Goal: Task Accomplishment & Management: Manage account settings

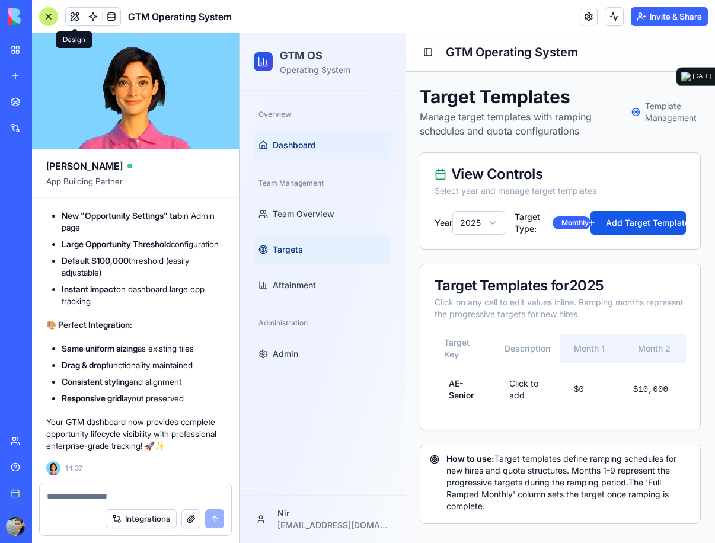
click at [304, 143] on span "Dashboard" at bounding box center [294, 145] width 43 height 12
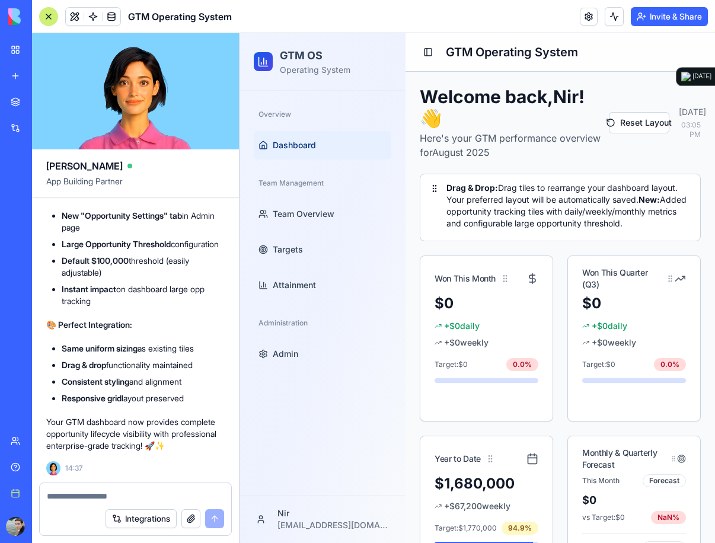
scroll to position [34972, 0]
click at [76, 17] on button at bounding box center [75, 17] width 18 height 18
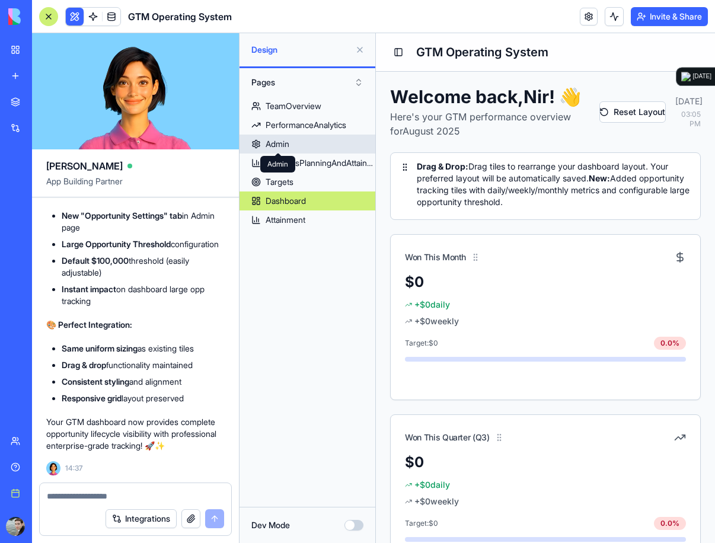
click at [273, 144] on div "Admin" at bounding box center [278, 144] width 24 height 12
click at [272, 139] on div "Admin" at bounding box center [278, 144] width 24 height 12
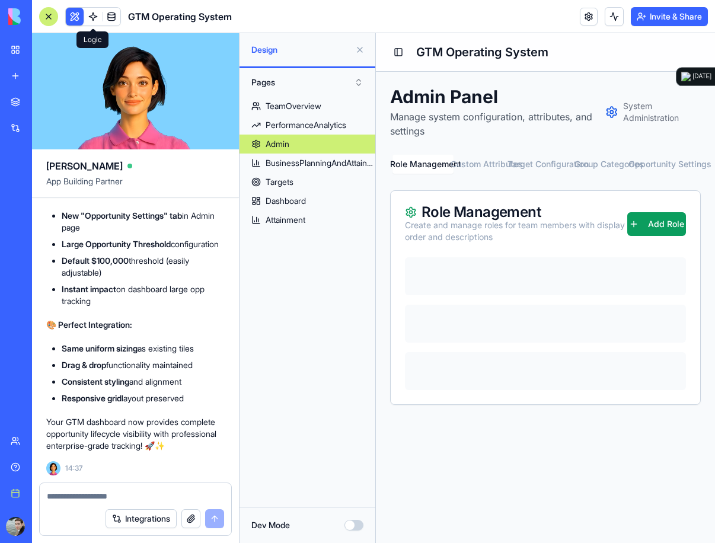
click at [94, 19] on link at bounding box center [93, 17] width 18 height 18
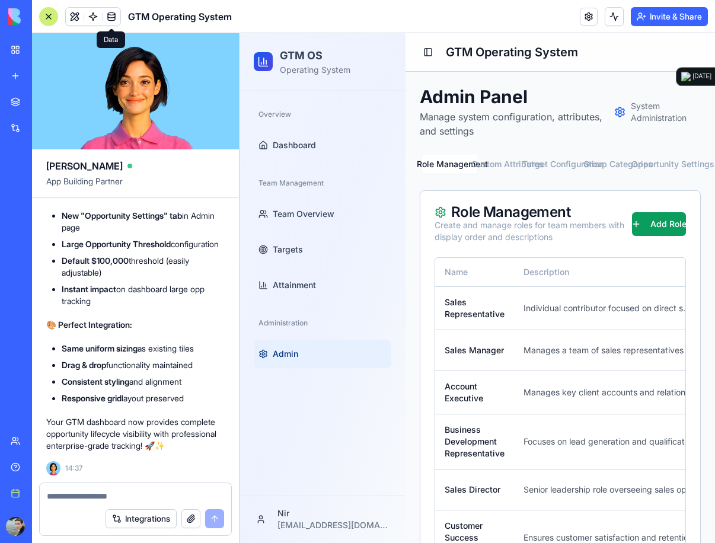
click at [302, 58] on h2 "GTM OS" at bounding box center [315, 55] width 71 height 17
click at [464, 55] on h1 "GTM Operating System" at bounding box center [512, 52] width 132 height 17
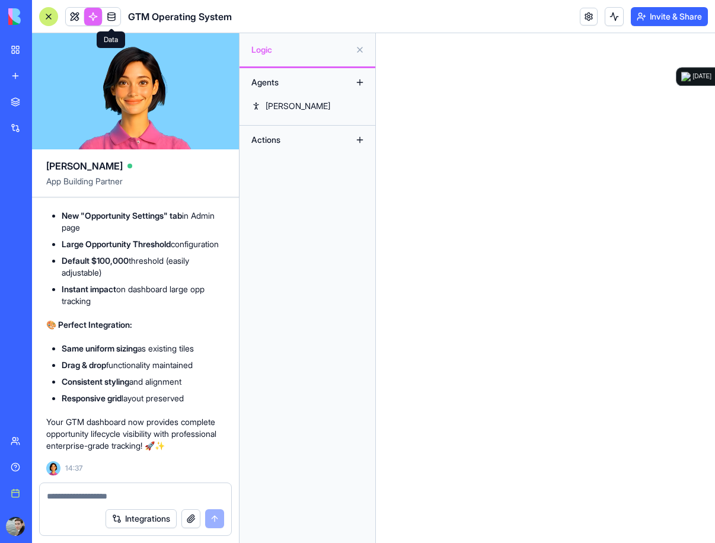
click at [111, 17] on span at bounding box center [111, 16] width 33 height 33
click at [75, 19] on link at bounding box center [75, 17] width 18 height 18
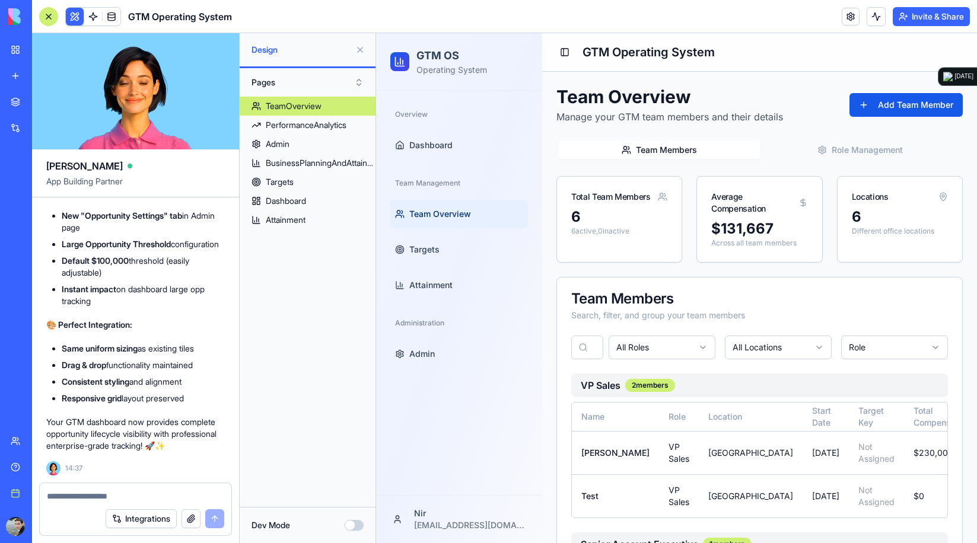
click at [358, 527] on button "Dev Mode" at bounding box center [354, 525] width 19 height 11
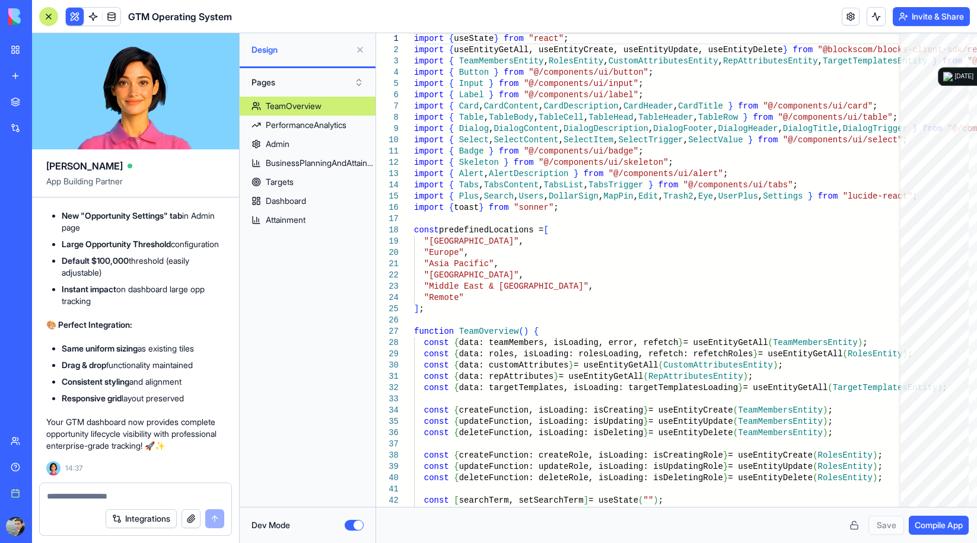
click at [344, 525] on div "Dev Mode" at bounding box center [307, 525] width 112 height 12
click at [347, 525] on button "Dev Mode" at bounding box center [354, 525] width 19 height 11
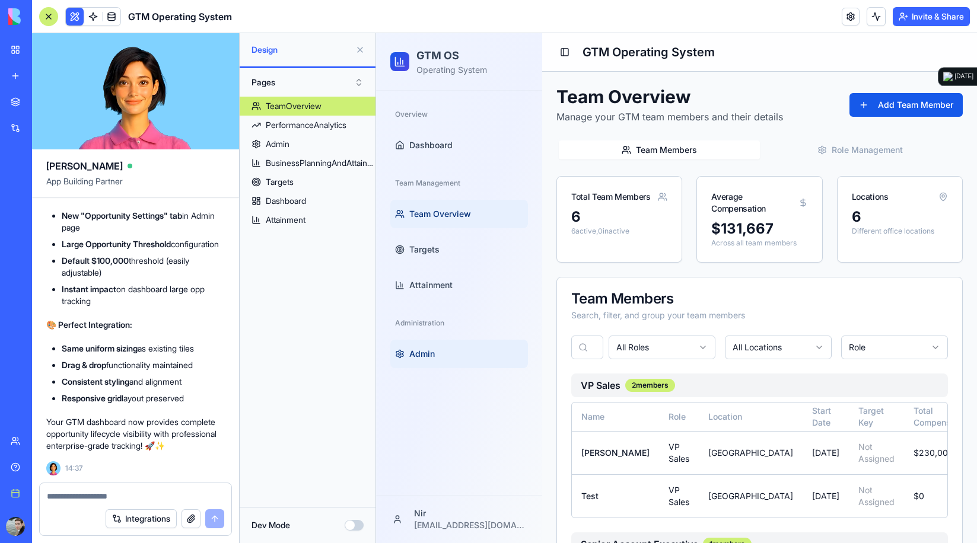
click at [520, 364] on link "Admin" at bounding box center [459, 354] width 138 height 28
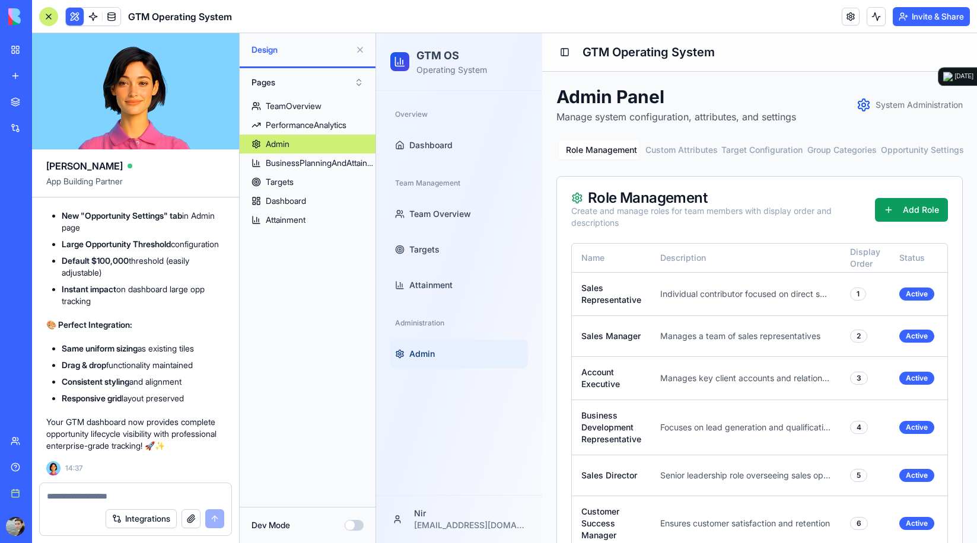
click at [527, 471] on div "Overview Dashboard Team Management Team Overview Targets Attainment Administrat…" at bounding box center [459, 293] width 166 height 404
click at [120, 498] on textarea at bounding box center [135, 496] width 177 height 12
drag, startPoint x: 94, startPoint y: 493, endPoint x: 14, endPoint y: 493, distance: 80.0
click at [14, 493] on div "BETA My Workspace New app Marketplace Integrations Recent Sales Call Assistant …" at bounding box center [488, 271] width 977 height 543
drag, startPoint x: 516, startPoint y: 458, endPoint x: 502, endPoint y: 459, distance: 14.2
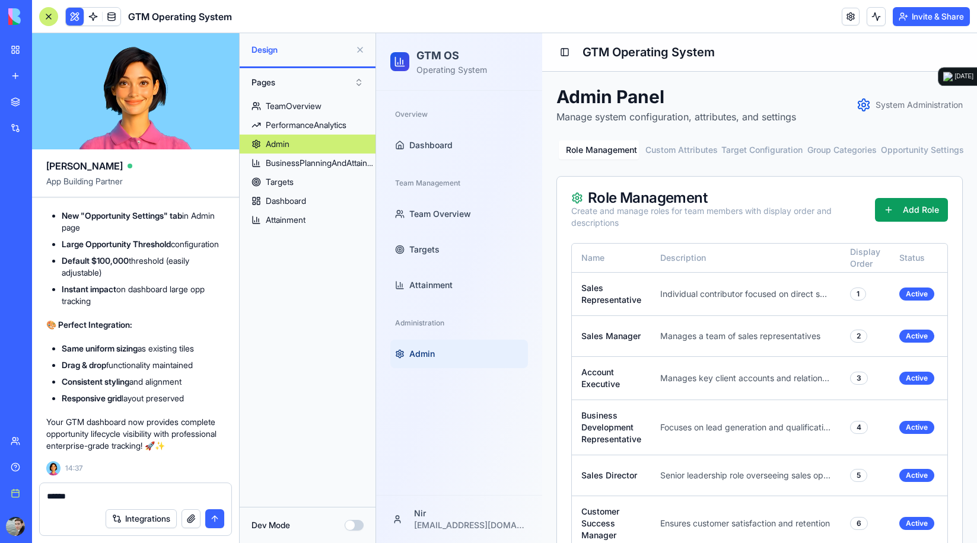
click at [516, 458] on div "Overview Dashboard Team Management Team Overview Targets Attainment Administrat…" at bounding box center [459, 293] width 166 height 404
click at [493, 386] on div "Overview Dashboard Team Management Team Overview Targets Attainment Administrat…" at bounding box center [459, 293] width 166 height 404
click at [180, 489] on div "**********" at bounding box center [136, 492] width 192 height 19
click at [176, 494] on textarea "**********" at bounding box center [135, 496] width 177 height 12
type textarea "**********"
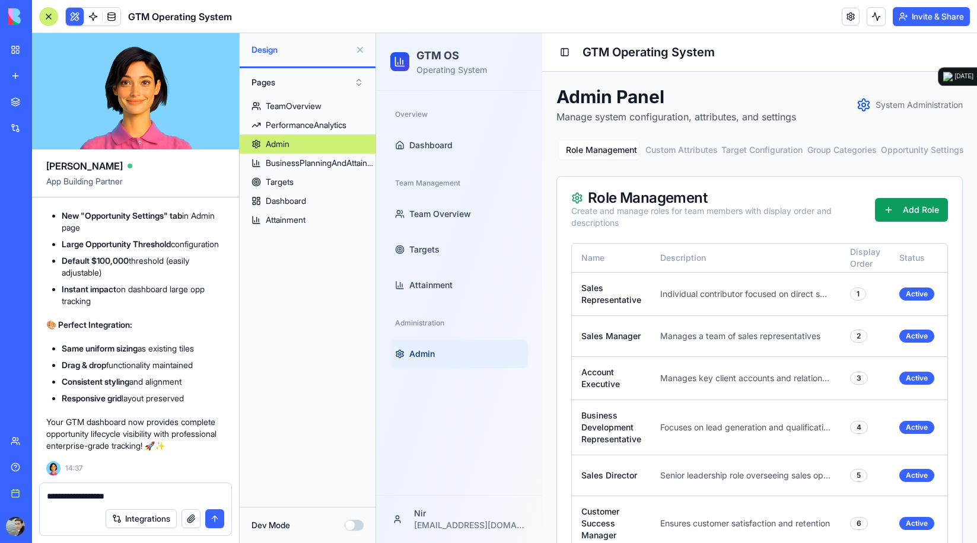
click at [213, 519] on button "submit" at bounding box center [214, 518] width 19 height 19
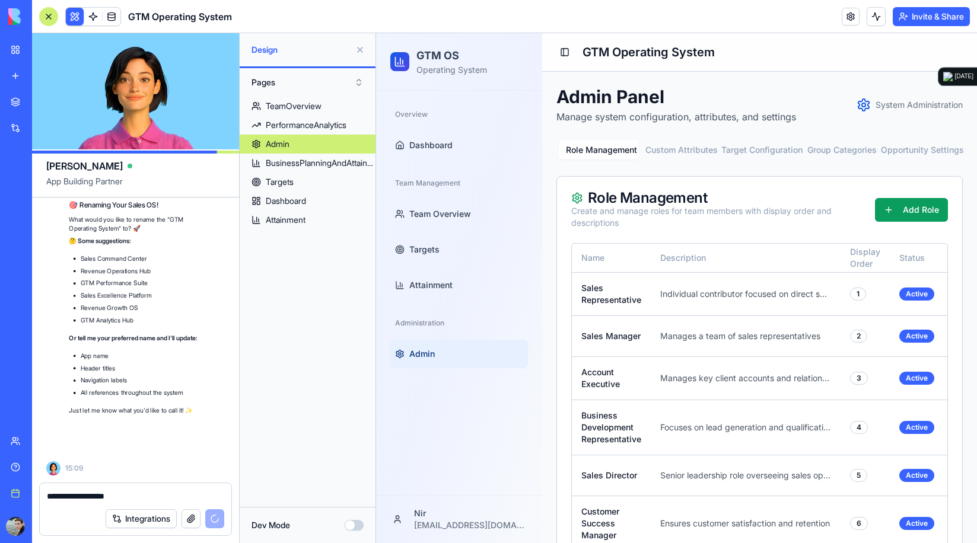
scroll to position [35352, 0]
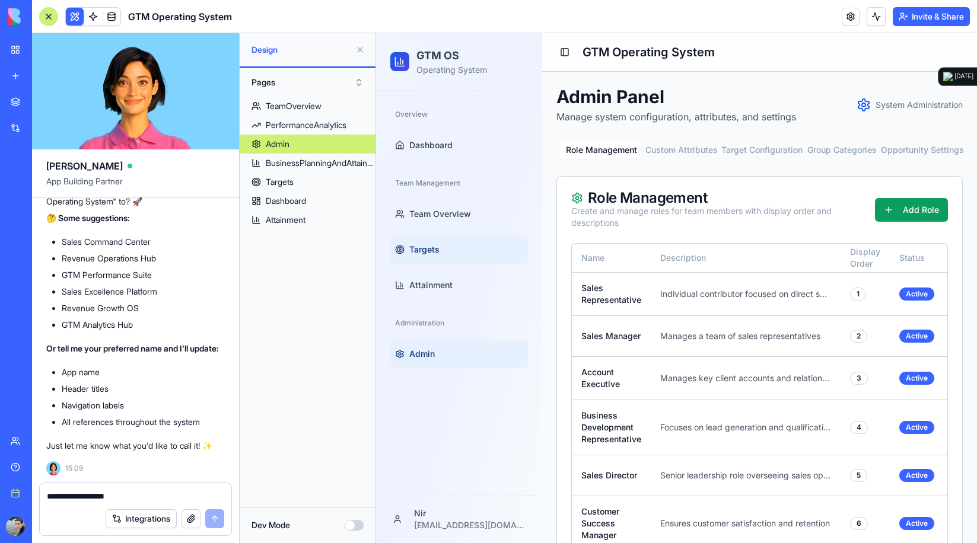
click at [494, 263] on link "Targets" at bounding box center [459, 249] width 138 height 28
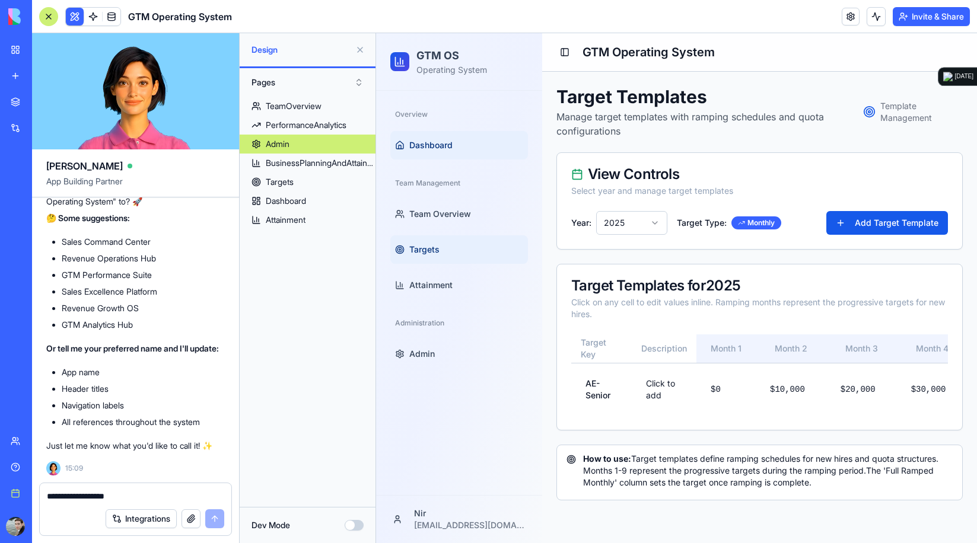
click at [430, 148] on span "Dashboard" at bounding box center [430, 145] width 43 height 12
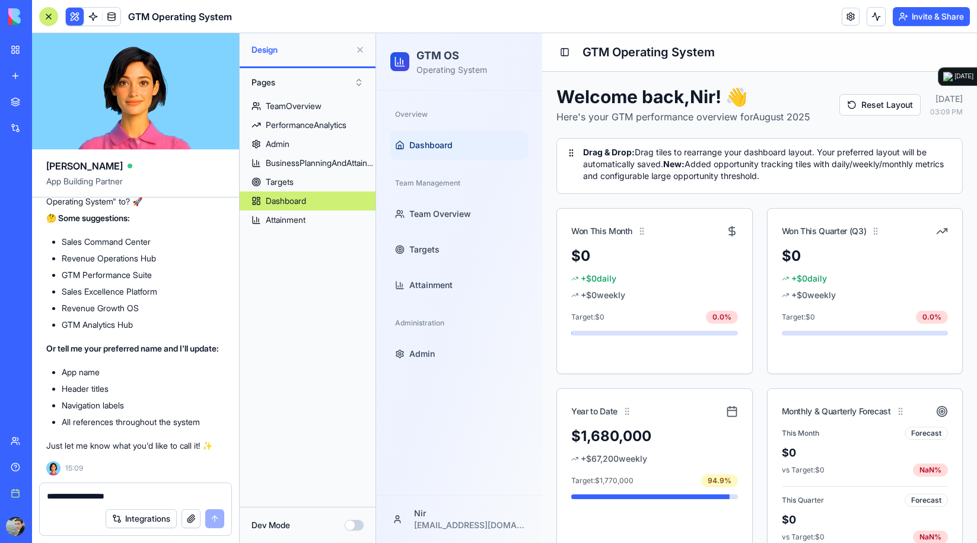
scroll to position [35352, 0]
click at [206, 496] on textarea "**********" at bounding box center [135, 496] width 177 height 12
type textarea "**********"
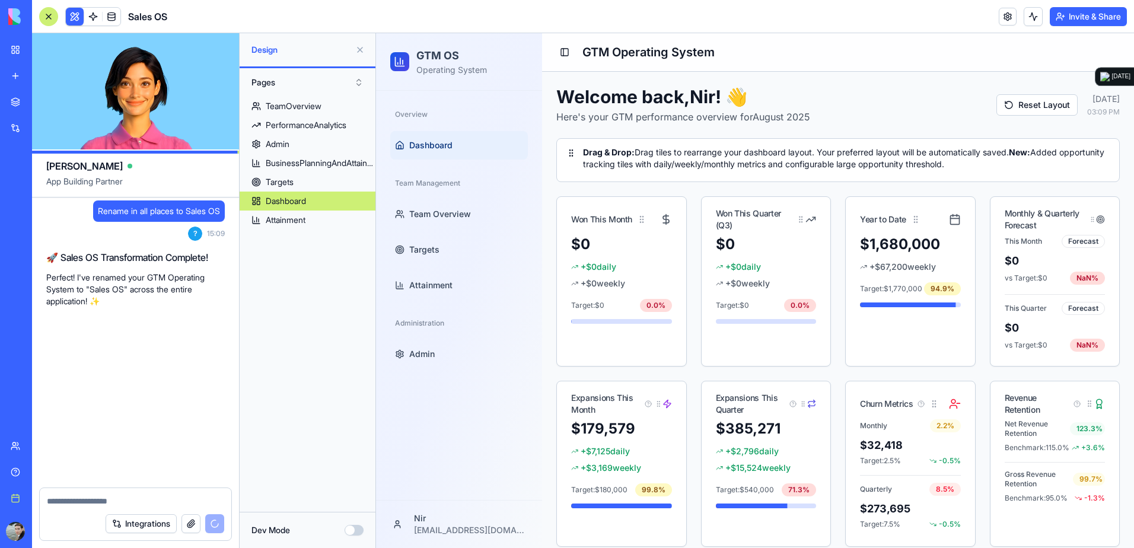
scroll to position [35632, 0]
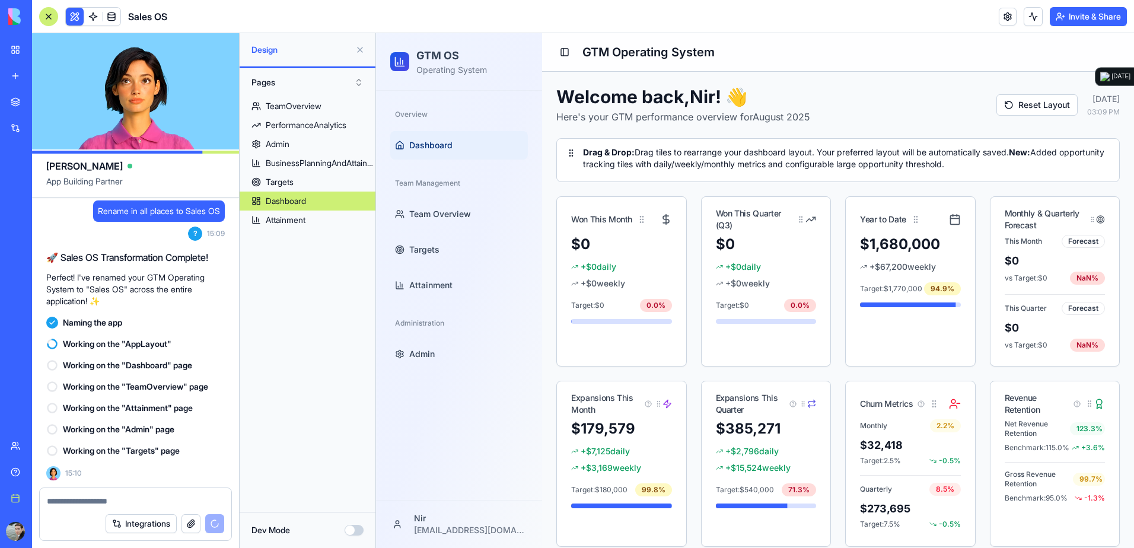
click at [363, 49] on button at bounding box center [359, 49] width 19 height 19
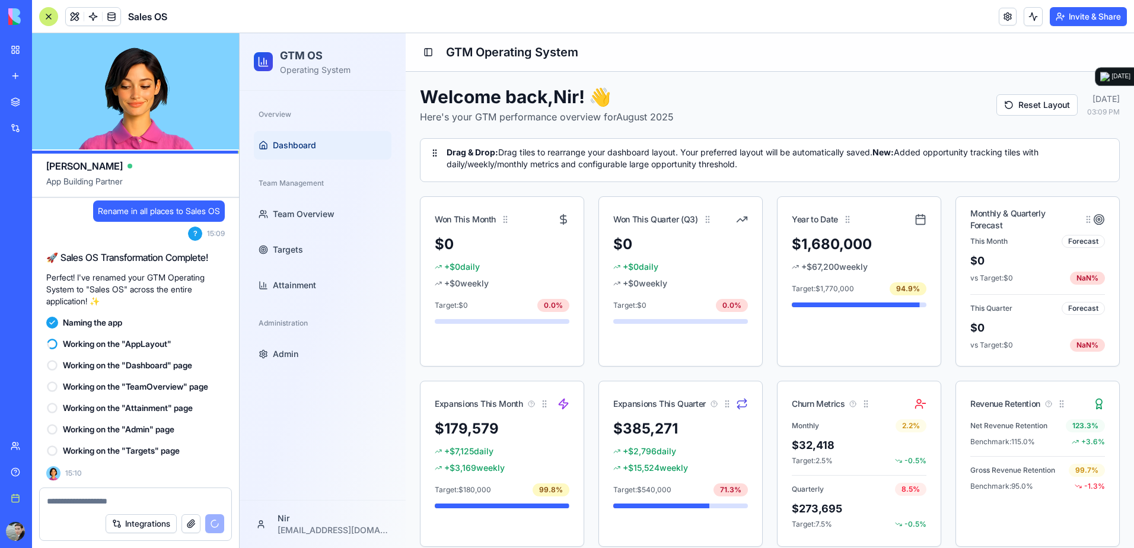
click at [53, 17] on div at bounding box center [48, 16] width 19 height 19
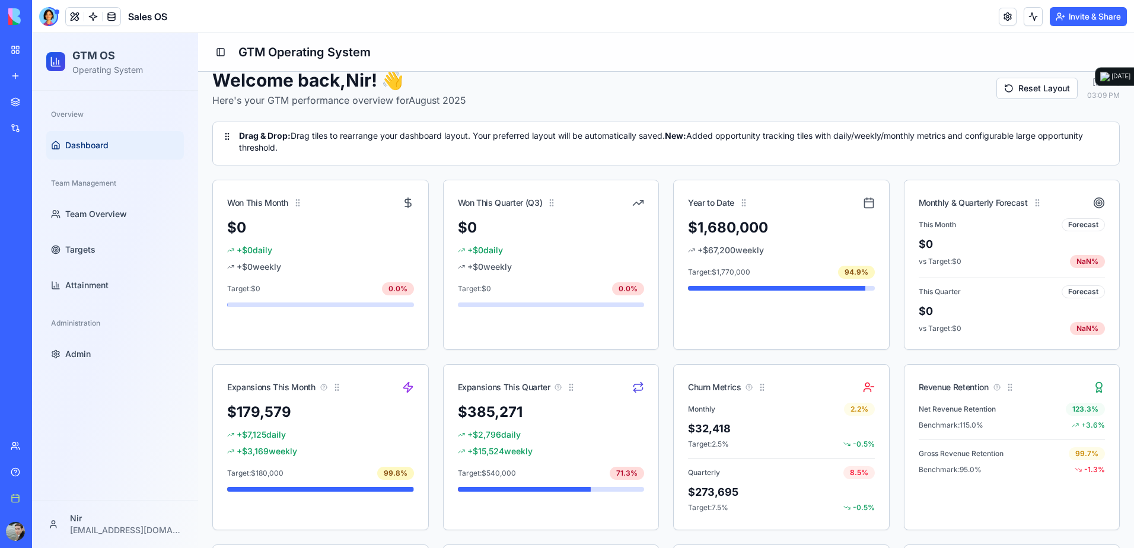
scroll to position [0, 0]
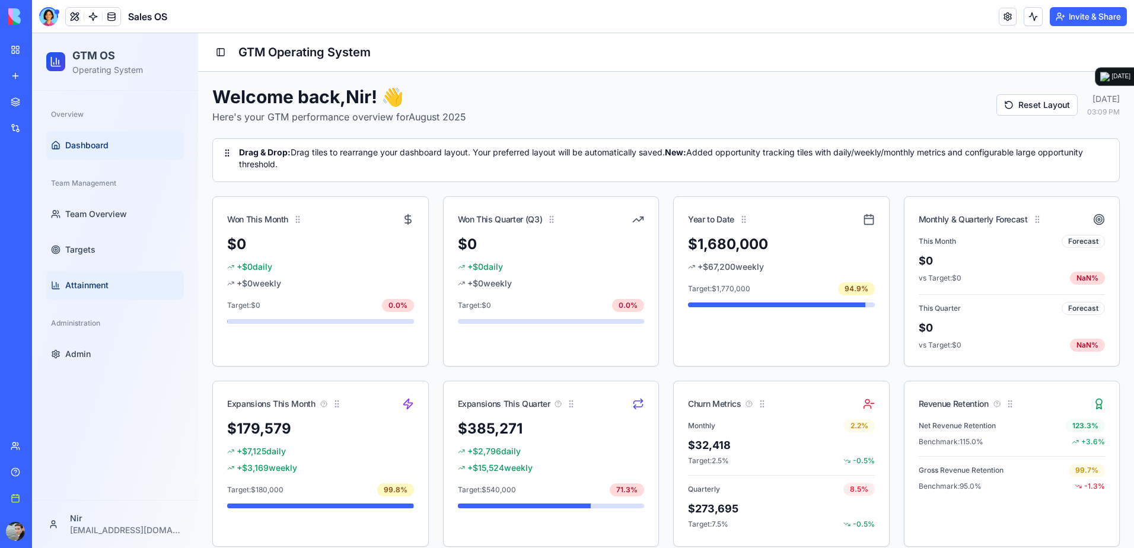
click at [119, 286] on link "Attainment" at bounding box center [115, 285] width 138 height 28
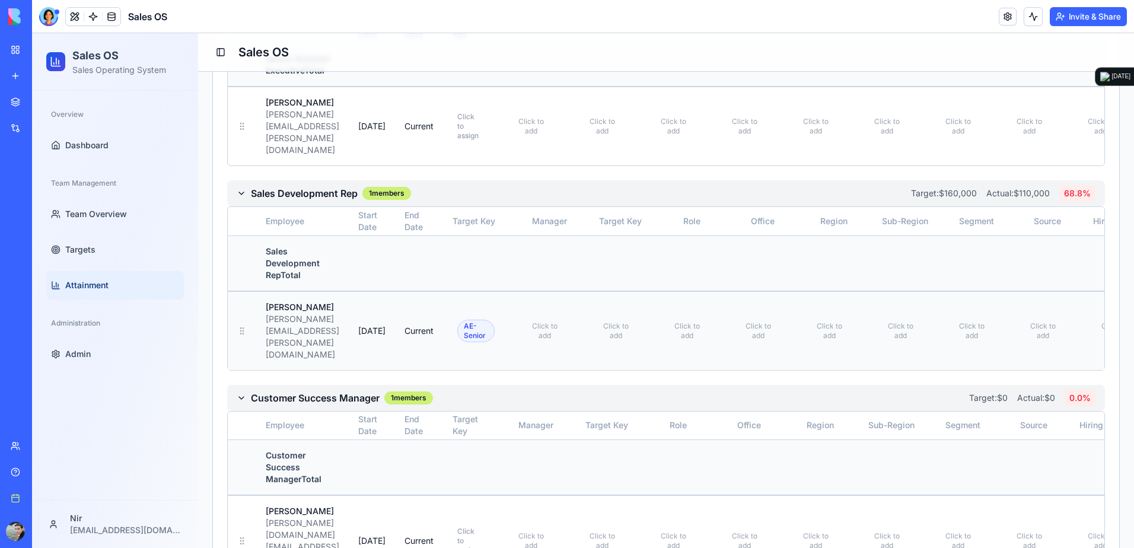
scroll to position [1008, 0]
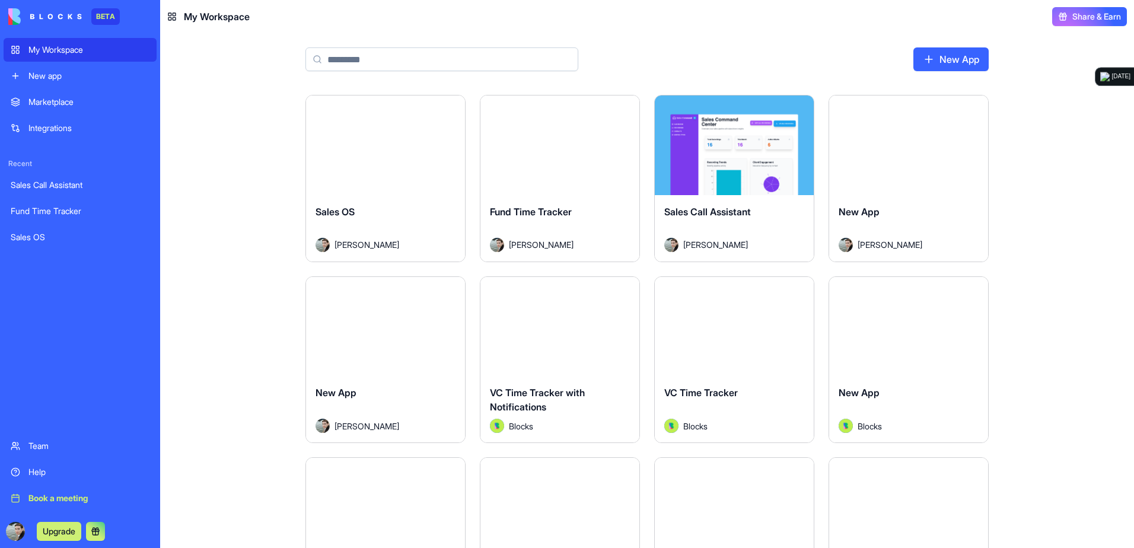
click at [76, 181] on div "Sales Call Assistant" at bounding box center [80, 185] width 139 height 12
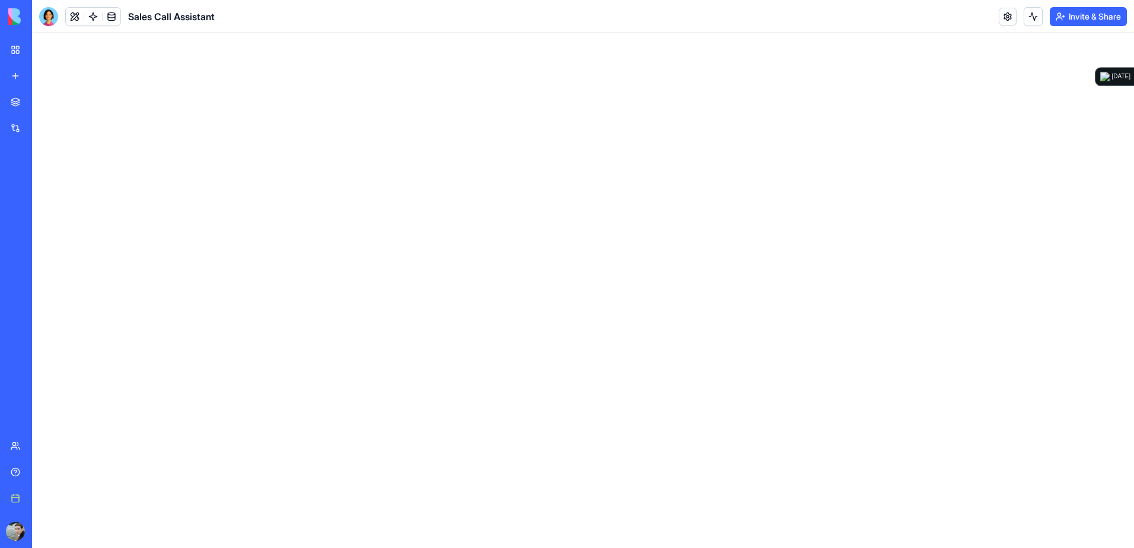
click at [31, 243] on div "Sales OS" at bounding box center [27, 237] width 33 height 12
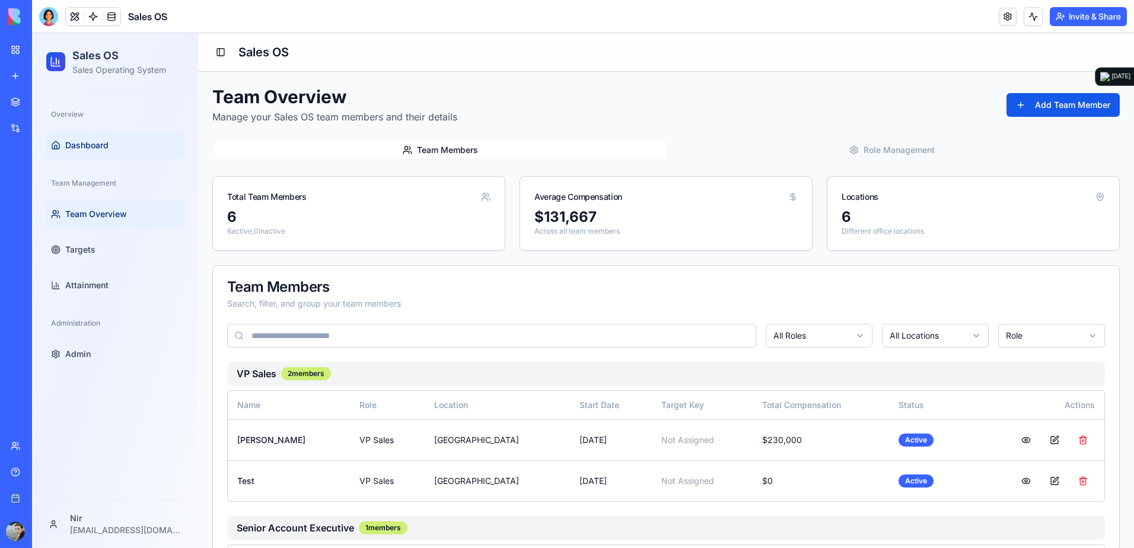
click at [106, 155] on link "Dashboard" at bounding box center [115, 145] width 138 height 28
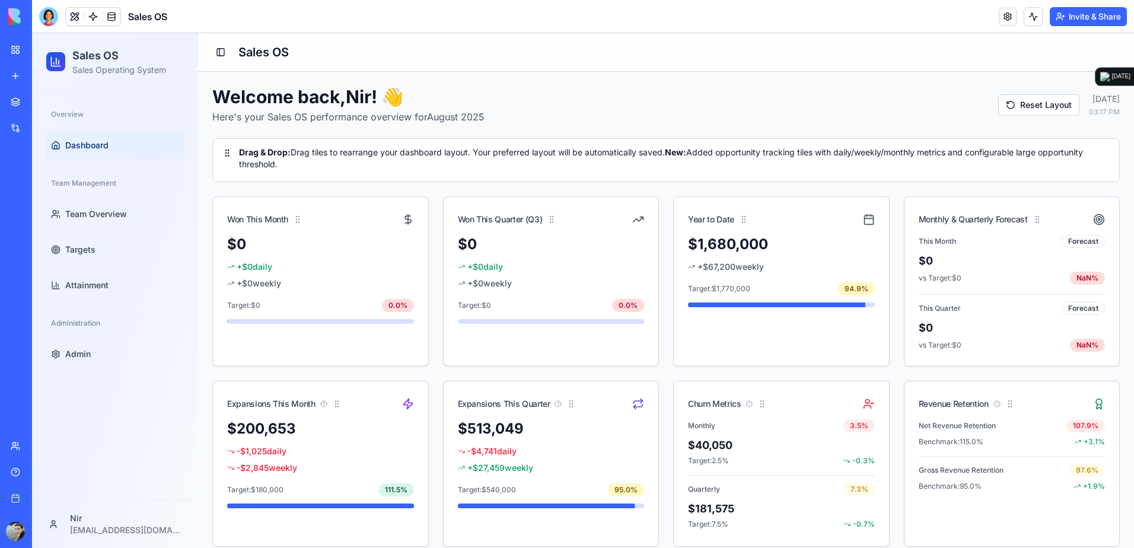
click at [766, 84] on div "Welcome back, Nir ! 👋 Here's your Sales OS performance overview for August 2025…" at bounding box center [666, 515] width 936 height 886
click at [998, 98] on button "Reset Layout" at bounding box center [1038, 104] width 81 height 21
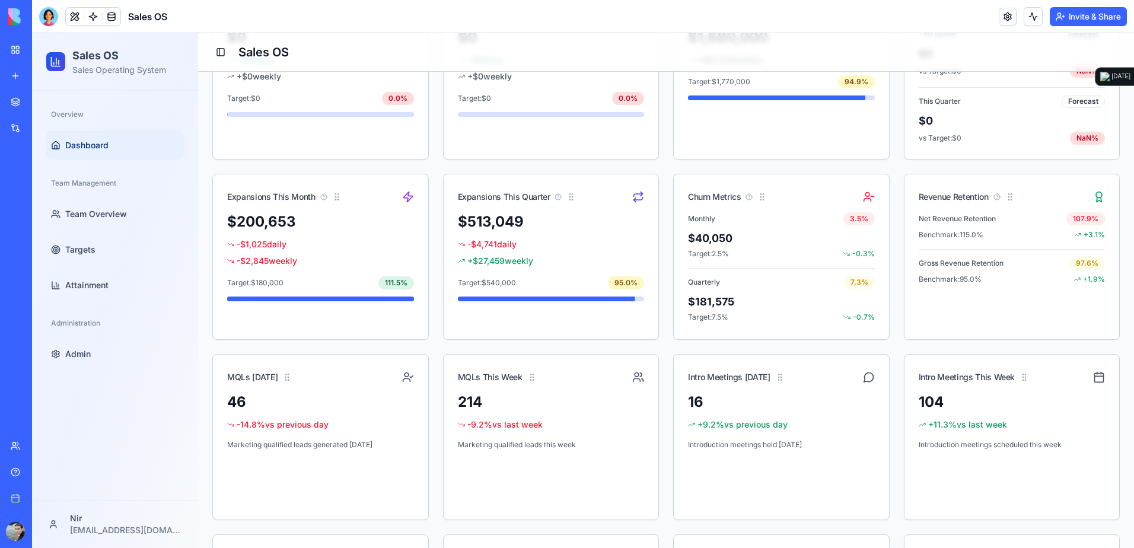
scroll to position [237, 0]
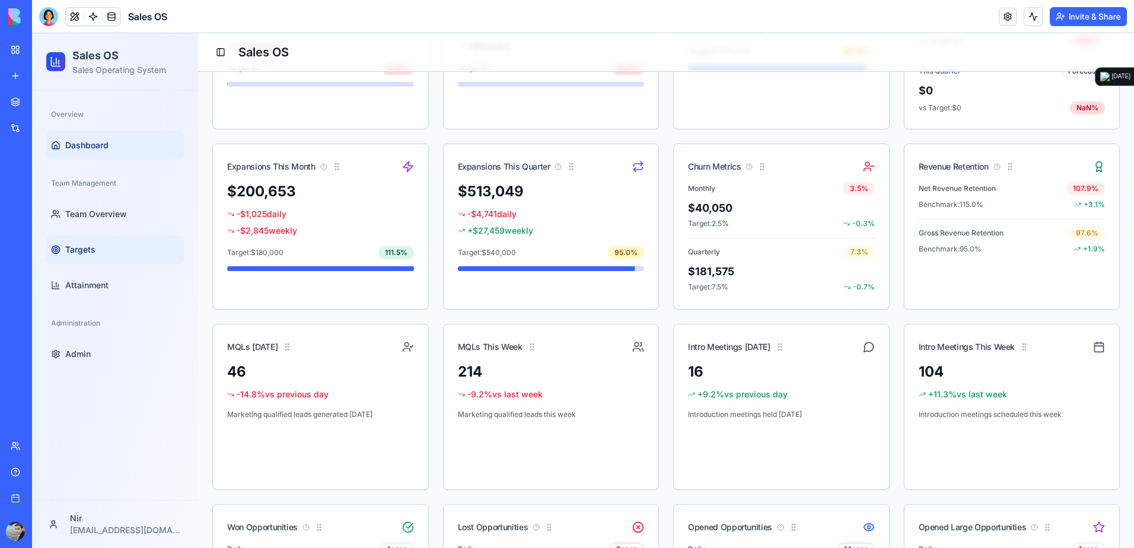
click at [101, 251] on link "Targets" at bounding box center [115, 249] width 138 height 28
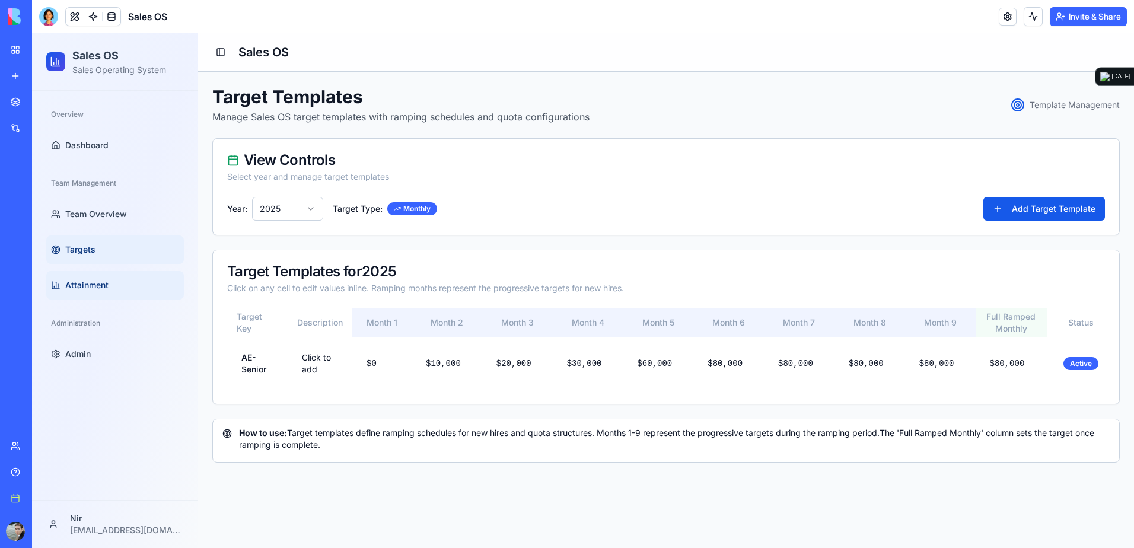
click at [95, 286] on span "Attainment" at bounding box center [86, 285] width 43 height 12
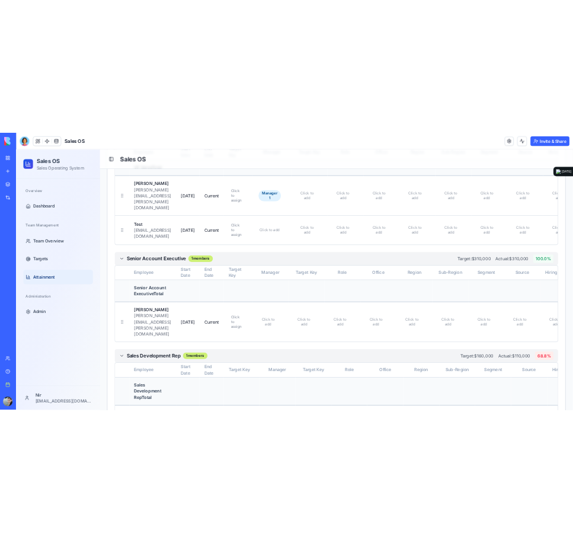
scroll to position [712, 0]
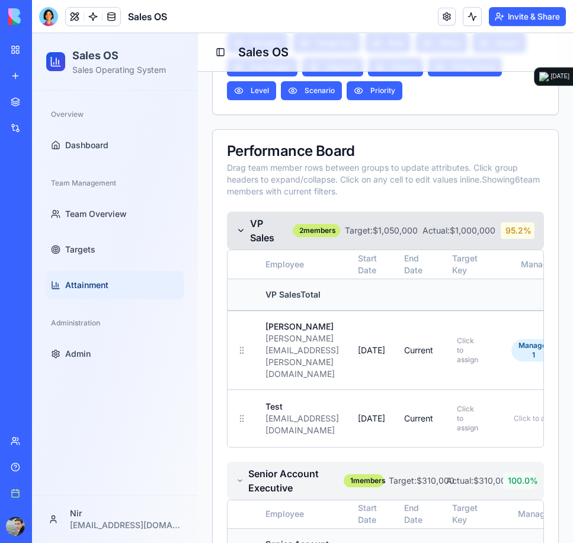
click at [244, 235] on icon at bounding box center [241, 230] width 9 height 9
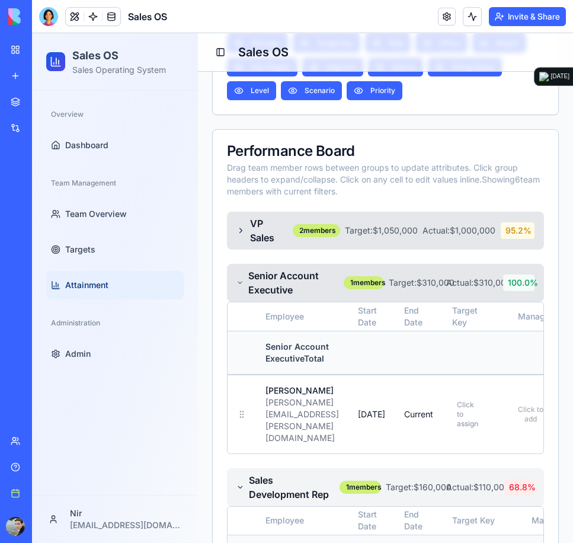
click at [240, 288] on icon at bounding box center [240, 282] width 7 height 9
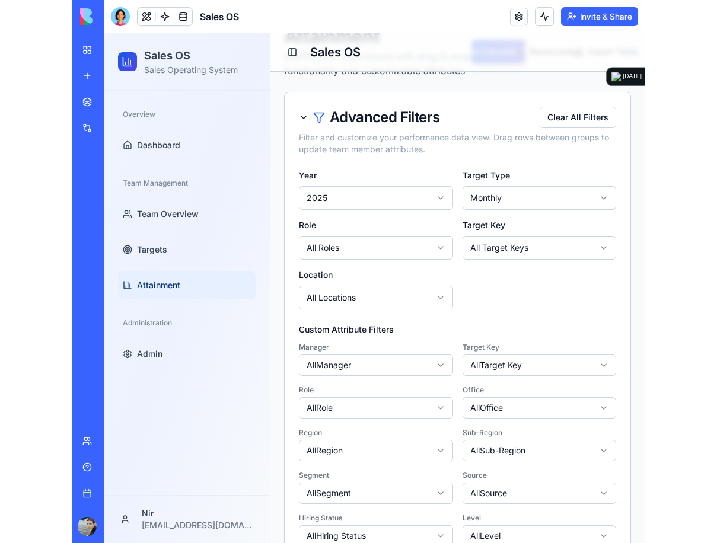
scroll to position [59, 0]
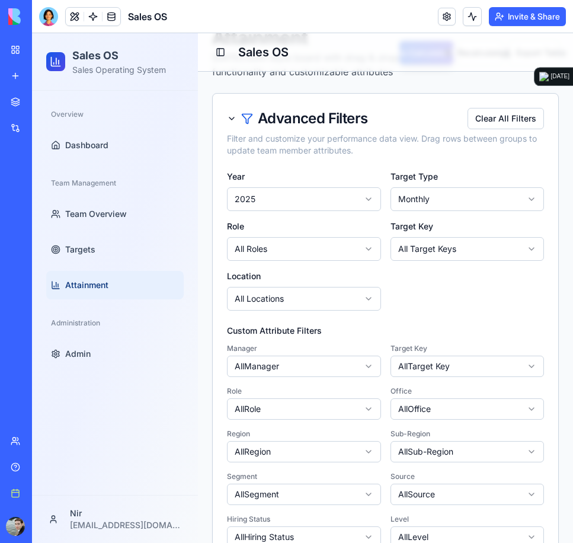
click at [233, 123] on icon at bounding box center [231, 118] width 9 height 9
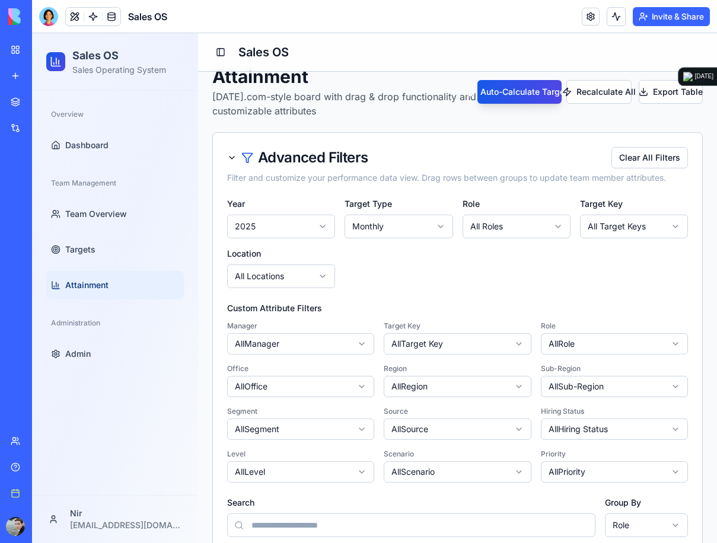
scroll to position [0, 0]
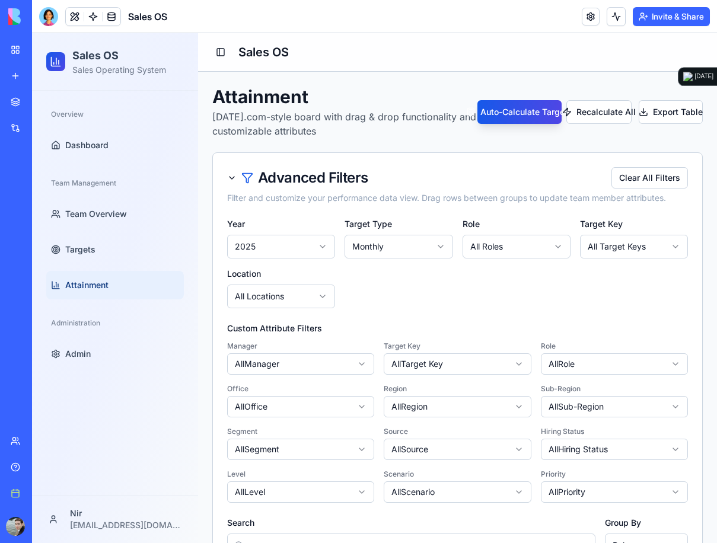
click at [150, 461] on div "Overview Dashboard Team Management Team Overview Targets Attainment Administrat…" at bounding box center [115, 293] width 166 height 404
click at [57, 17] on div at bounding box center [48, 16] width 19 height 19
click at [47, 16] on div at bounding box center [48, 16] width 19 height 19
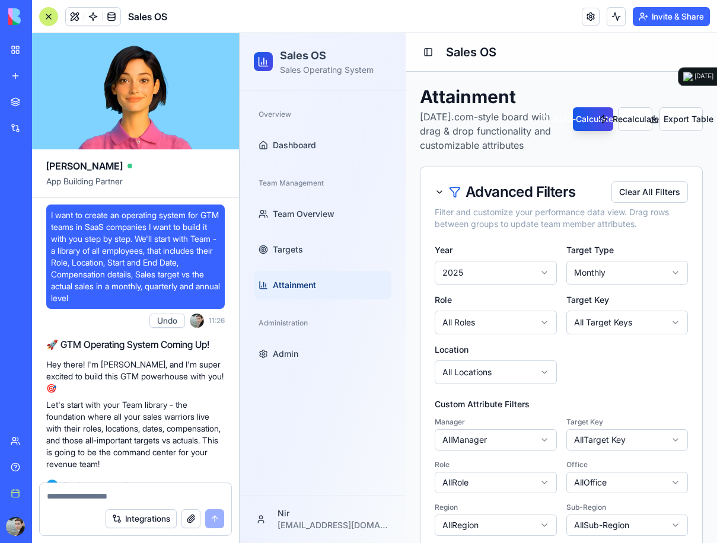
scroll to position [36047, 0]
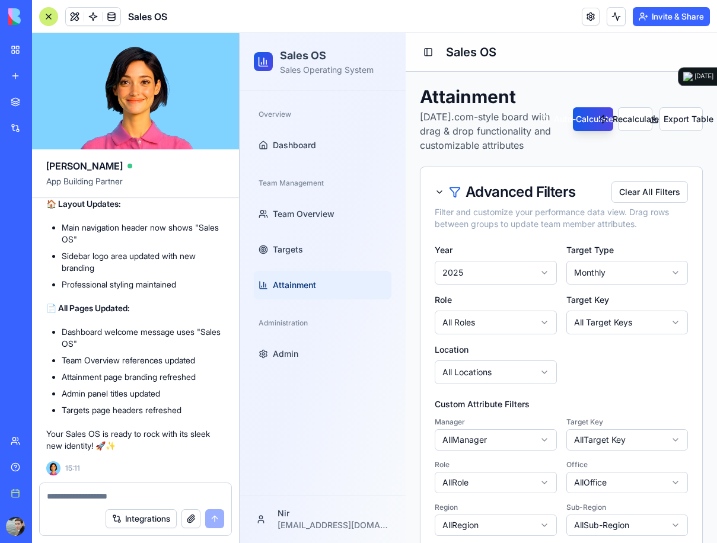
click at [146, 495] on textarea at bounding box center [135, 496] width 177 height 12
paste textarea "*"
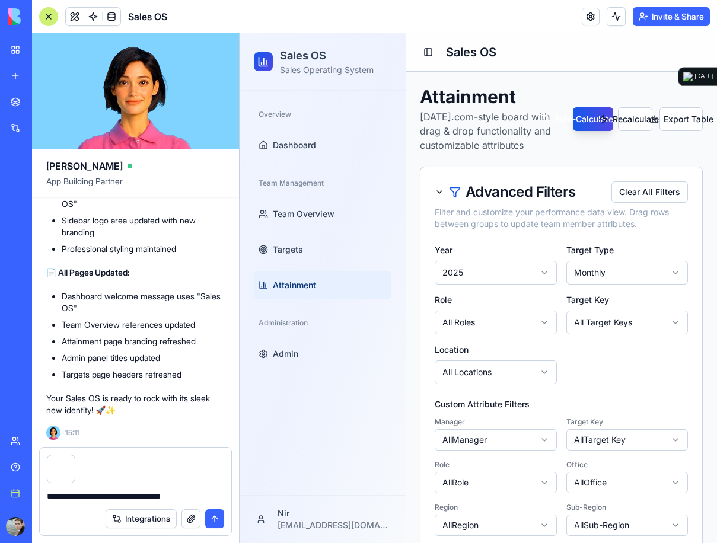
type textarea "**********"
click at [212, 521] on button "submit" at bounding box center [214, 518] width 19 height 19
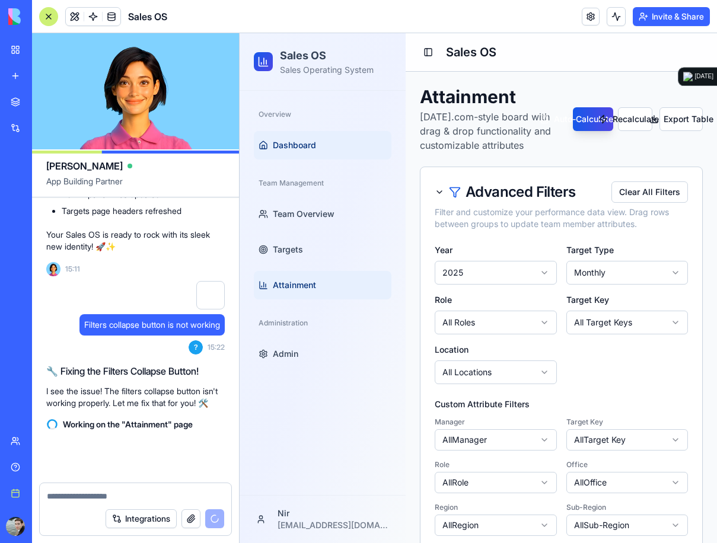
scroll to position [36258, 0]
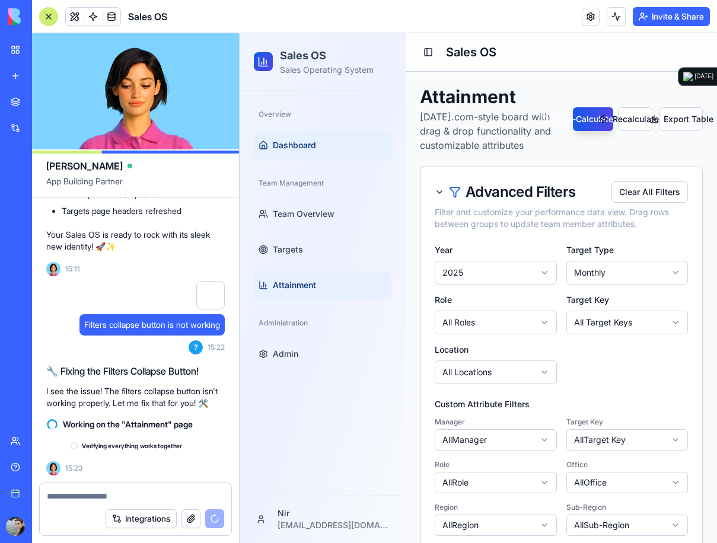
click at [306, 146] on span "Dashboard" at bounding box center [294, 145] width 43 height 12
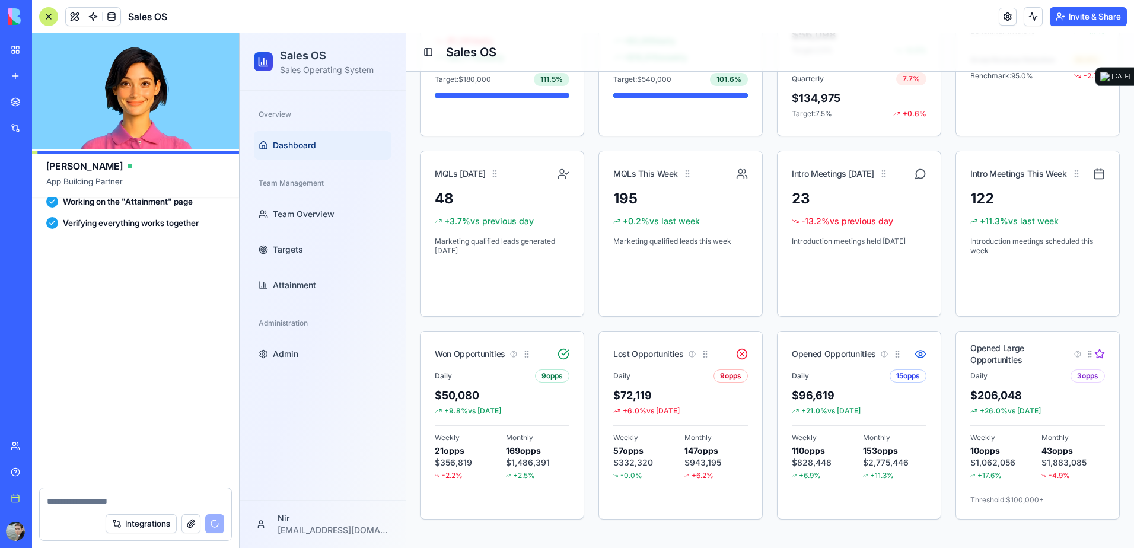
scroll to position [36493, 0]
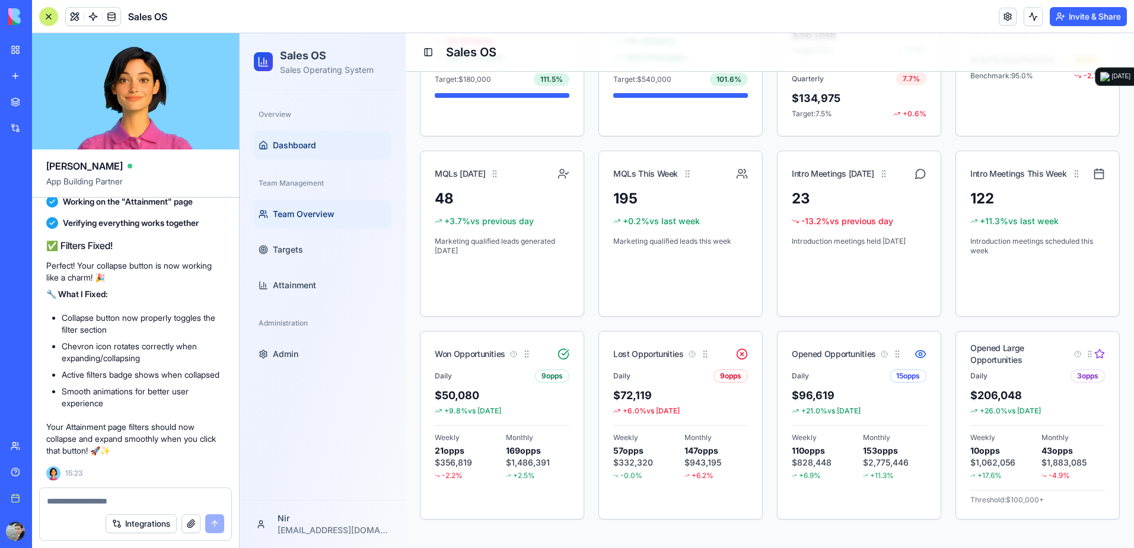
click at [301, 207] on link "Team Overview" at bounding box center [323, 214] width 138 height 28
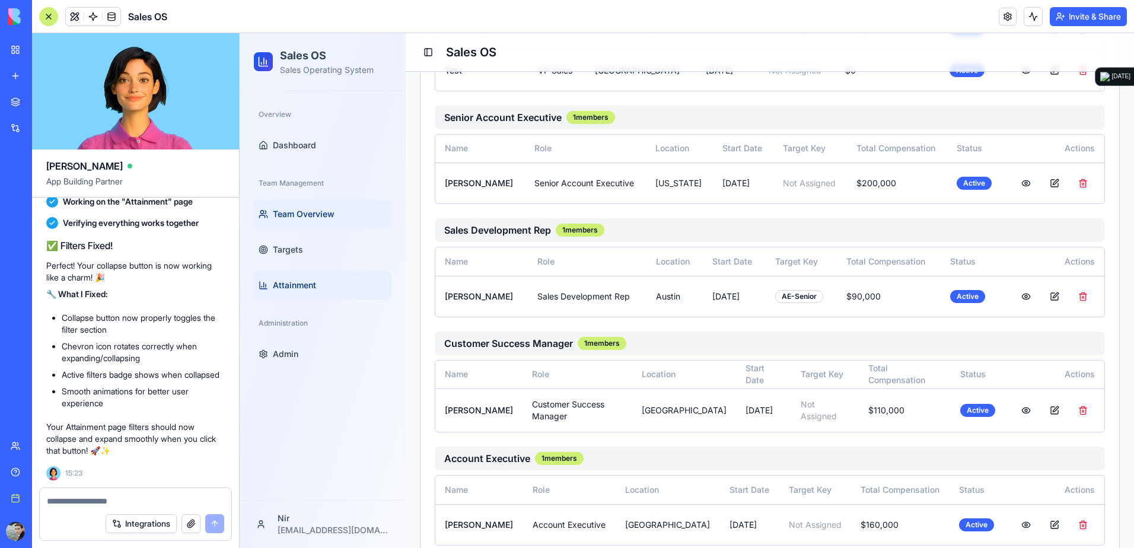
click at [294, 279] on link "Attainment" at bounding box center [323, 285] width 138 height 28
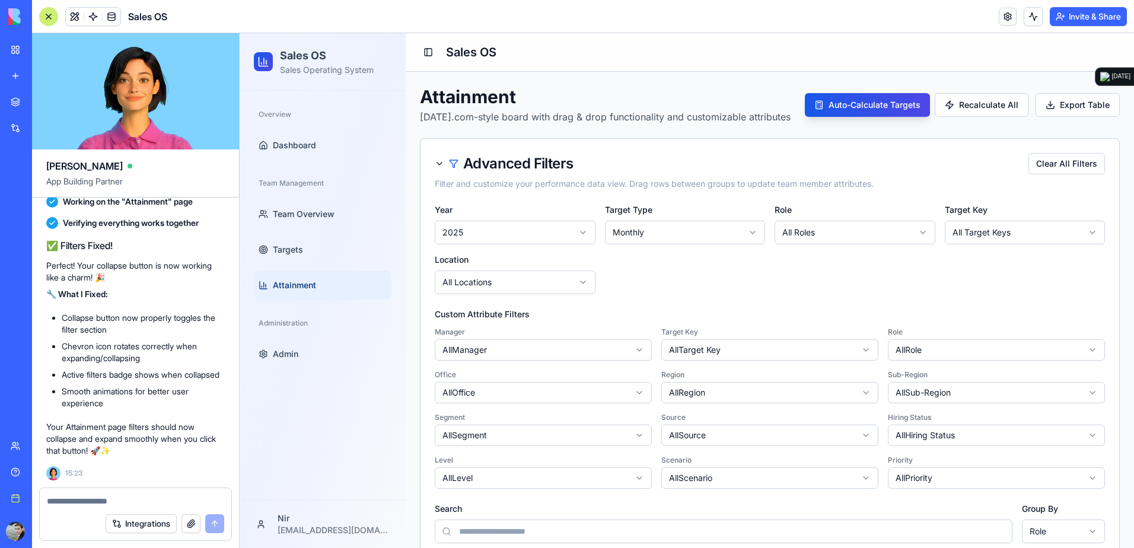
click at [439, 164] on div "Advanced Filters" at bounding box center [504, 164] width 138 height 14
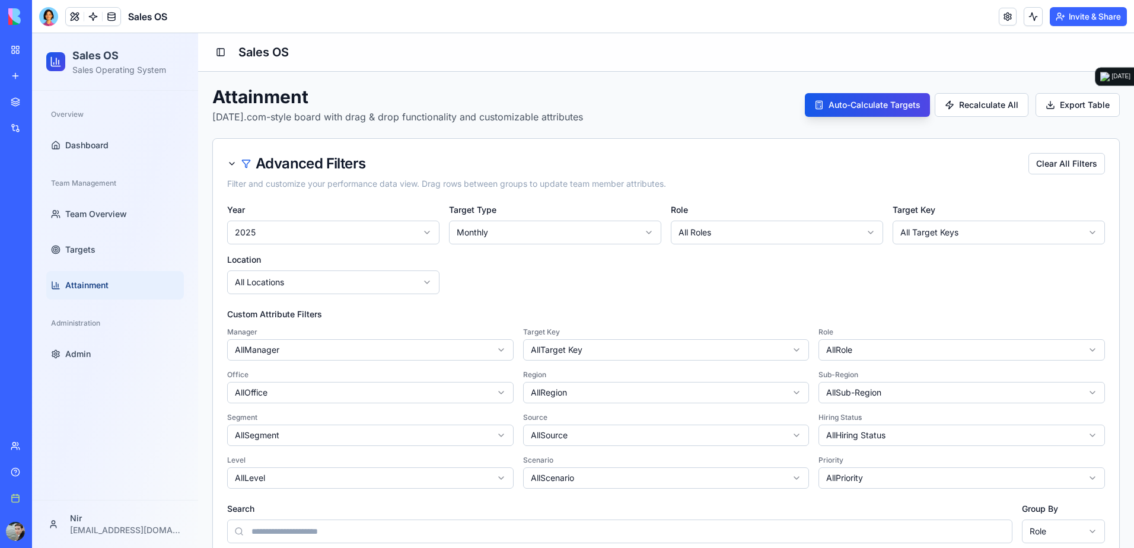
click at [229, 163] on div "Advanced Filters" at bounding box center [296, 164] width 138 height 14
click at [231, 163] on div "Advanced Filters" at bounding box center [296, 164] width 138 height 14
click at [49, 20] on div at bounding box center [48, 16] width 19 height 19
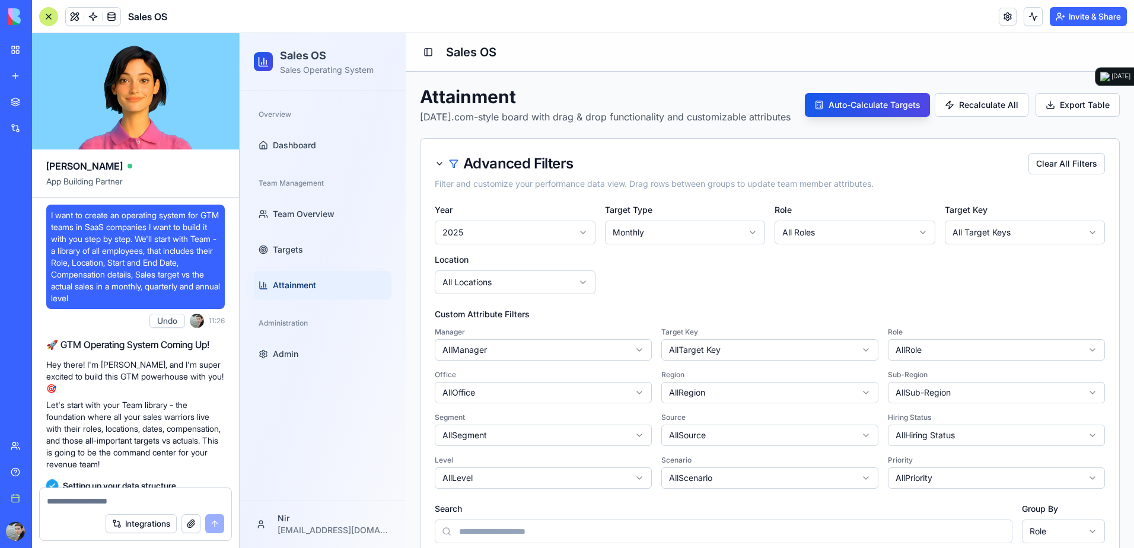
scroll to position [36493, 0]
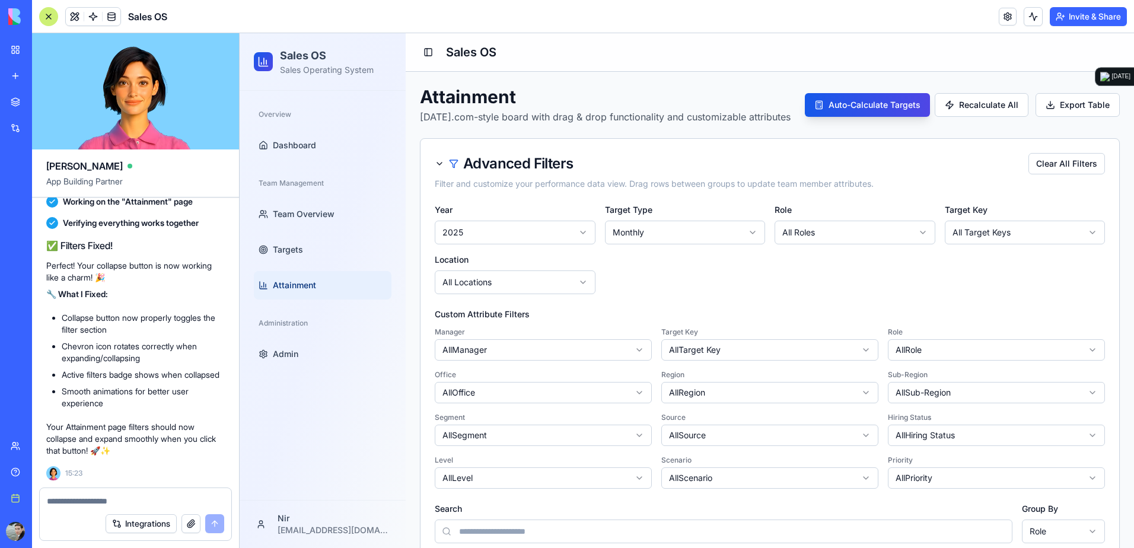
click at [439, 162] on div "Advanced Filters" at bounding box center [504, 164] width 138 height 14
click at [473, 165] on div "Advanced Filters" at bounding box center [518, 164] width 110 height 14
click at [438, 162] on div "Advanced Filters" at bounding box center [504, 164] width 138 height 14
click at [171, 499] on textarea at bounding box center [135, 501] width 177 height 12
click at [438, 162] on div "Advanced Filters" at bounding box center [504, 164] width 138 height 14
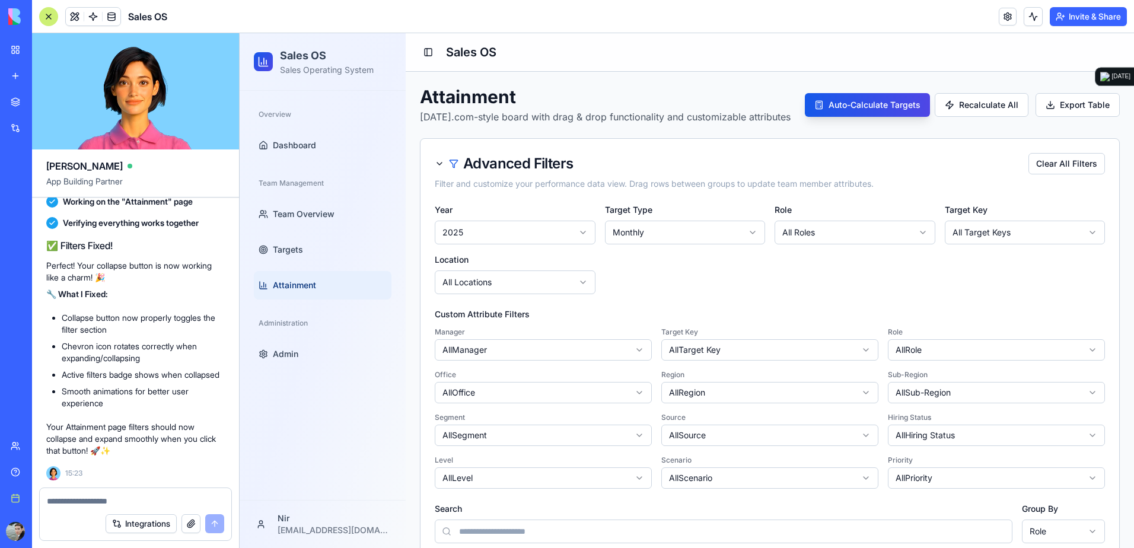
click at [438, 162] on div "Advanced Filters" at bounding box center [504, 164] width 138 height 14
click at [164, 496] on textarea at bounding box center [135, 501] width 177 height 12
type textarea "**********"
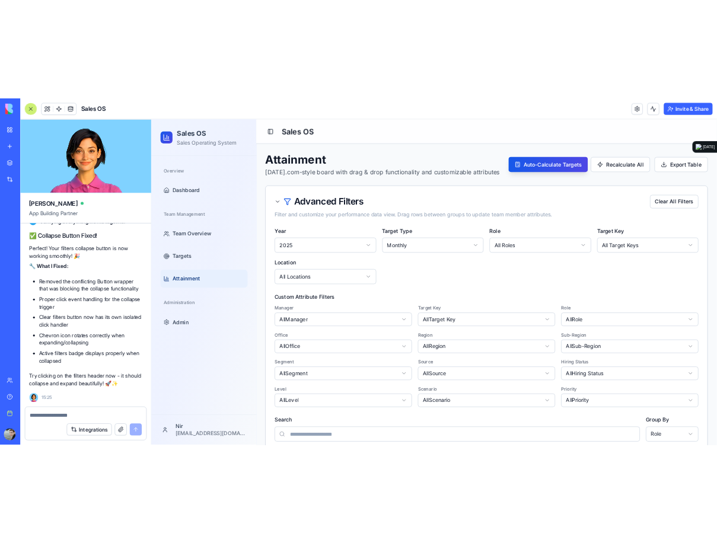
scroll to position [36943, 0]
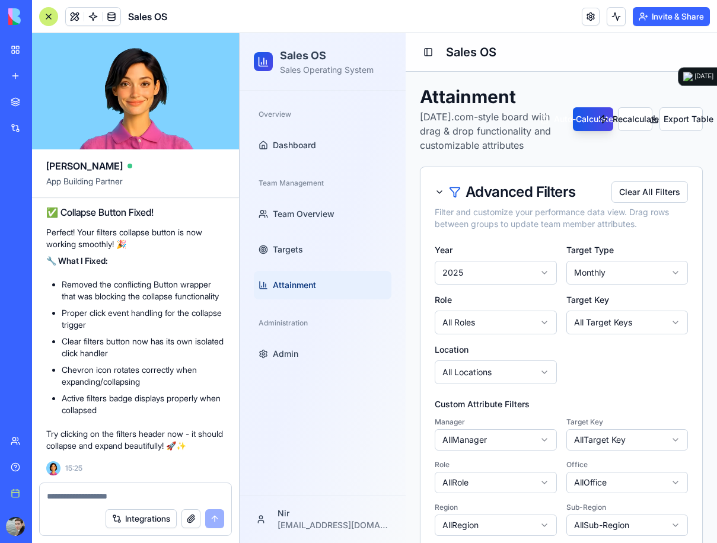
click at [585, 47] on div "Toggle Sidebar Sales OS" at bounding box center [561, 52] width 311 height 38
click at [437, 191] on icon at bounding box center [439, 192] width 5 height 2
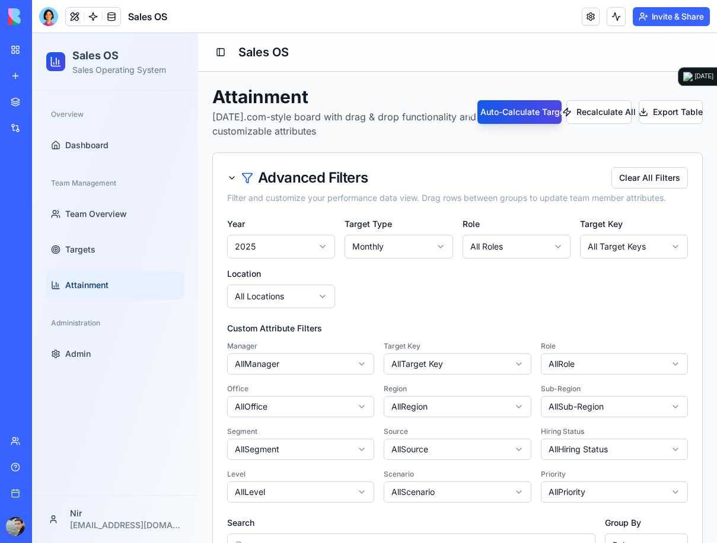
click at [229, 177] on icon at bounding box center [231, 177] width 9 height 9
click at [229, 178] on icon at bounding box center [231, 177] width 9 height 9
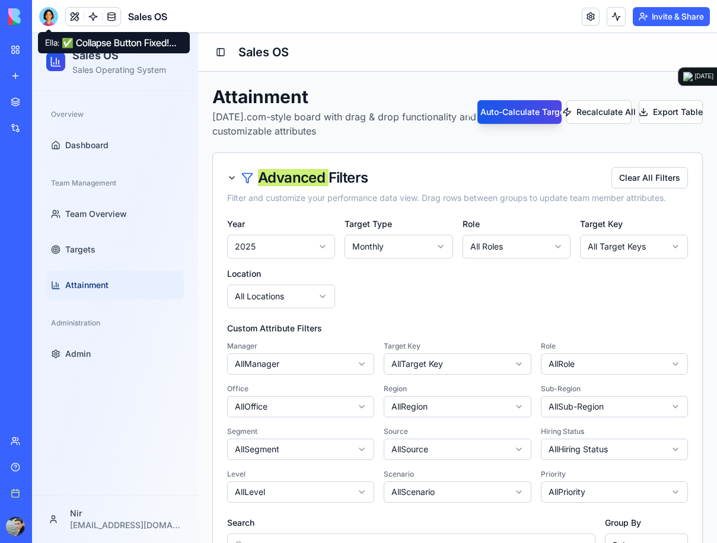
click at [47, 13] on div at bounding box center [48, 16] width 19 height 19
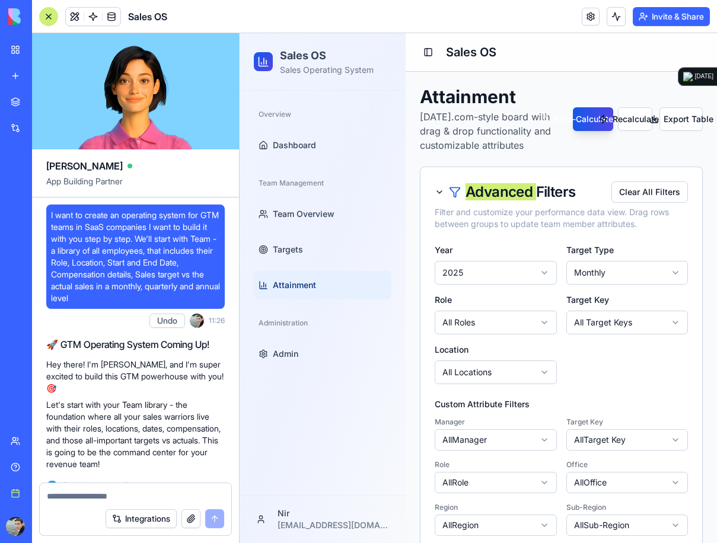
scroll to position [36943, 0]
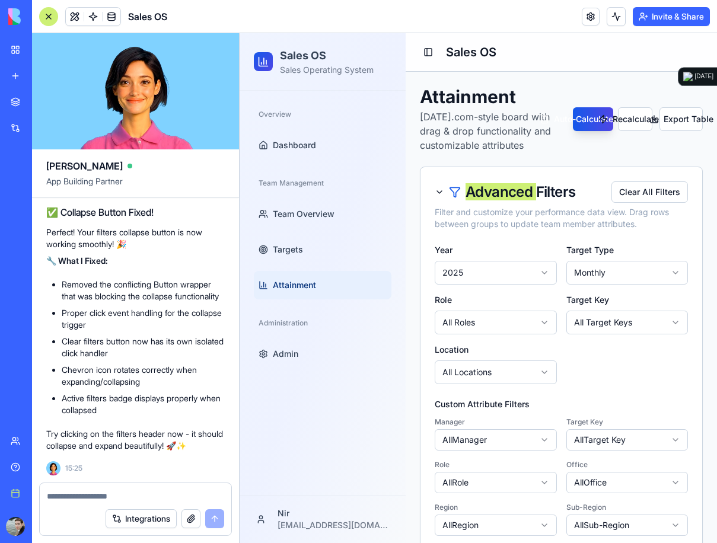
click at [95, 499] on textarea at bounding box center [135, 496] width 177 height 12
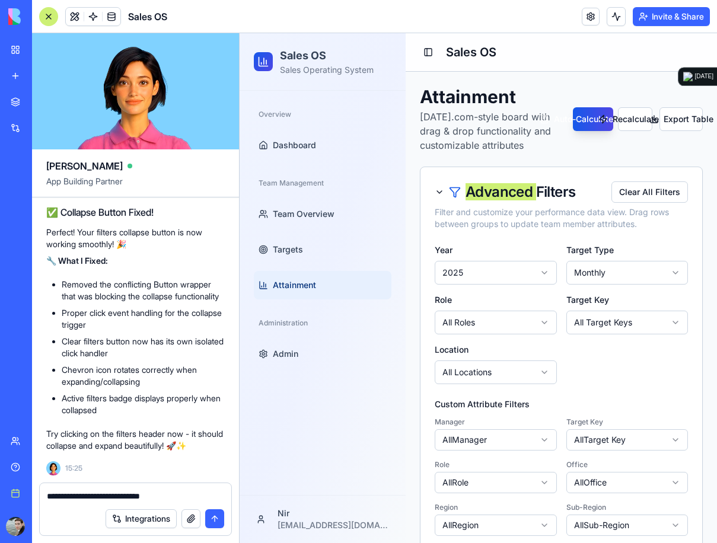
type textarea "**********"
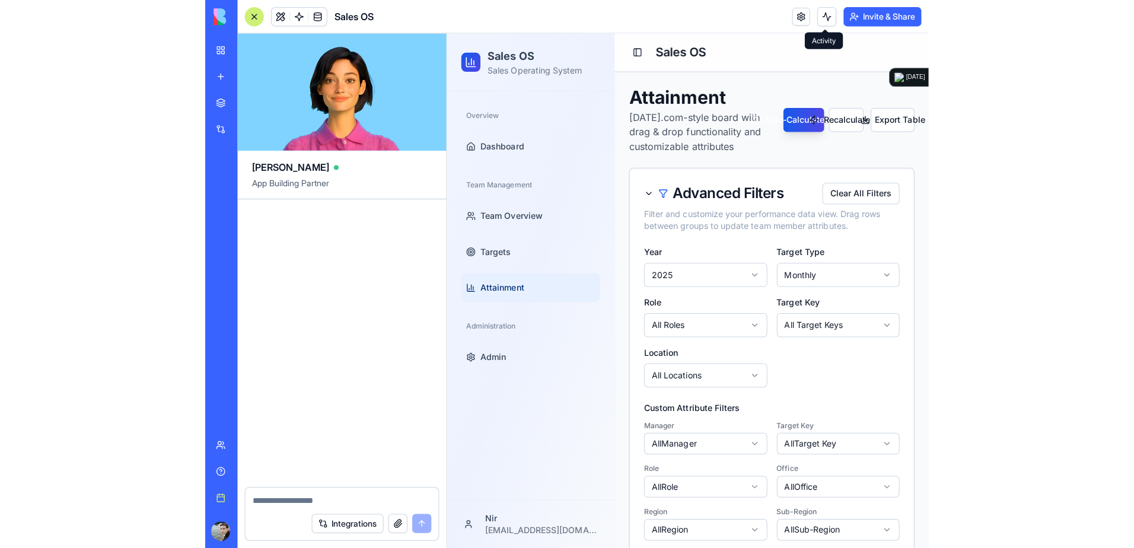
scroll to position [37444, 0]
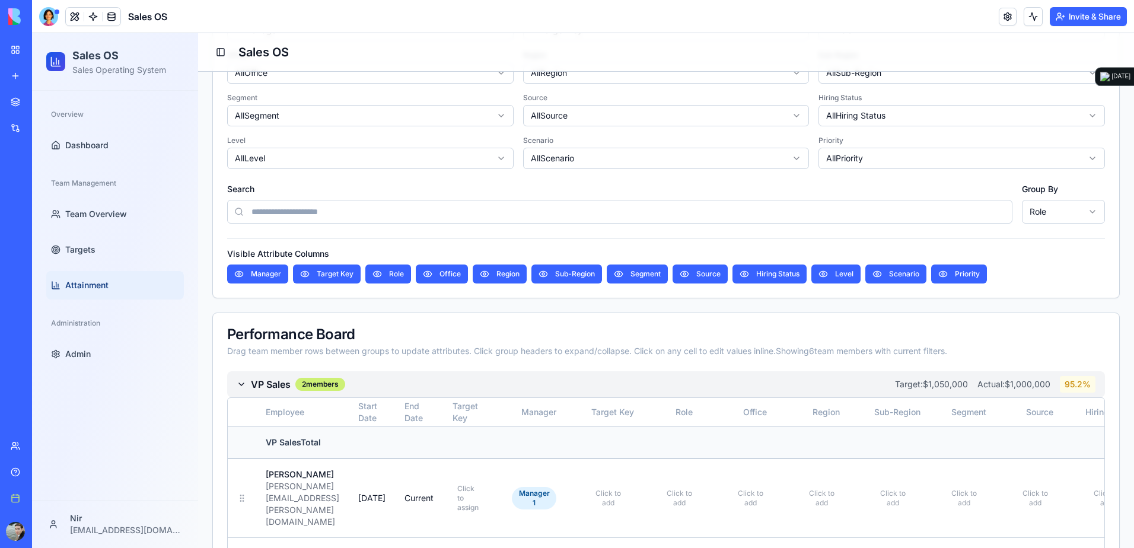
scroll to position [317, 0]
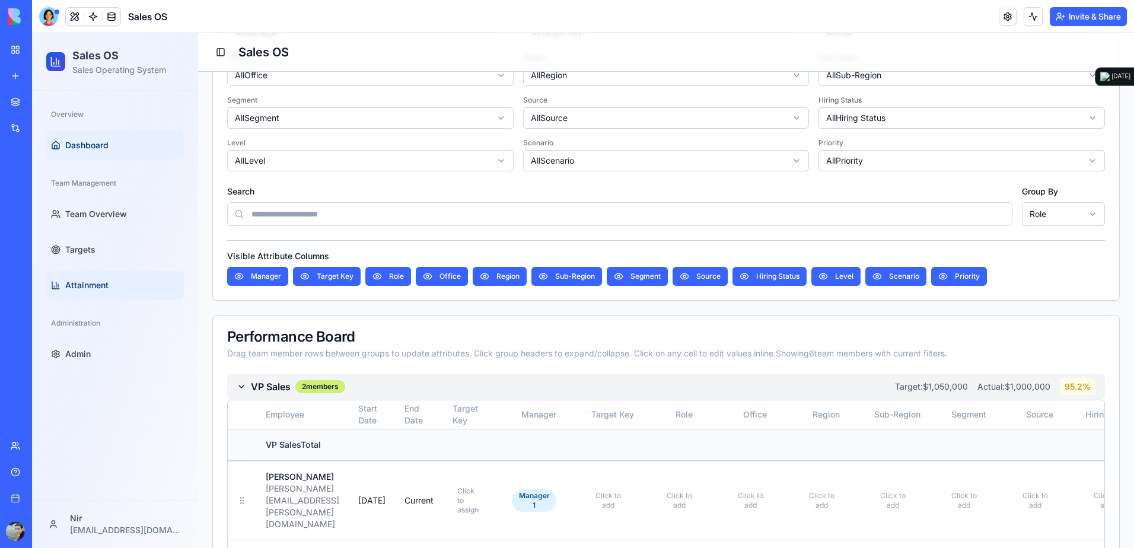
click at [83, 149] on span "Dashboard" at bounding box center [86, 145] width 43 height 12
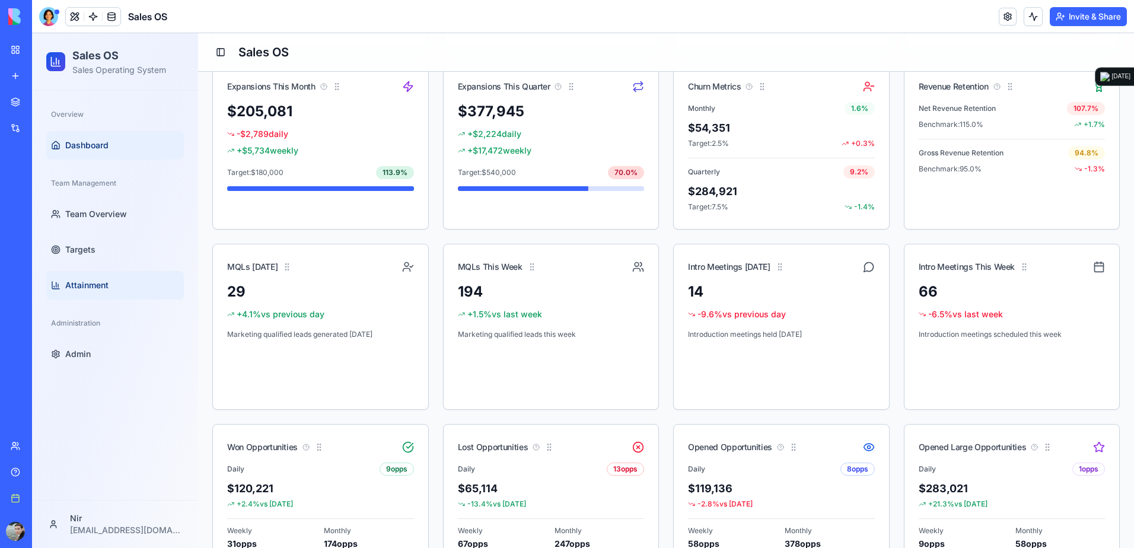
click at [90, 286] on span "Attainment" at bounding box center [86, 285] width 43 height 12
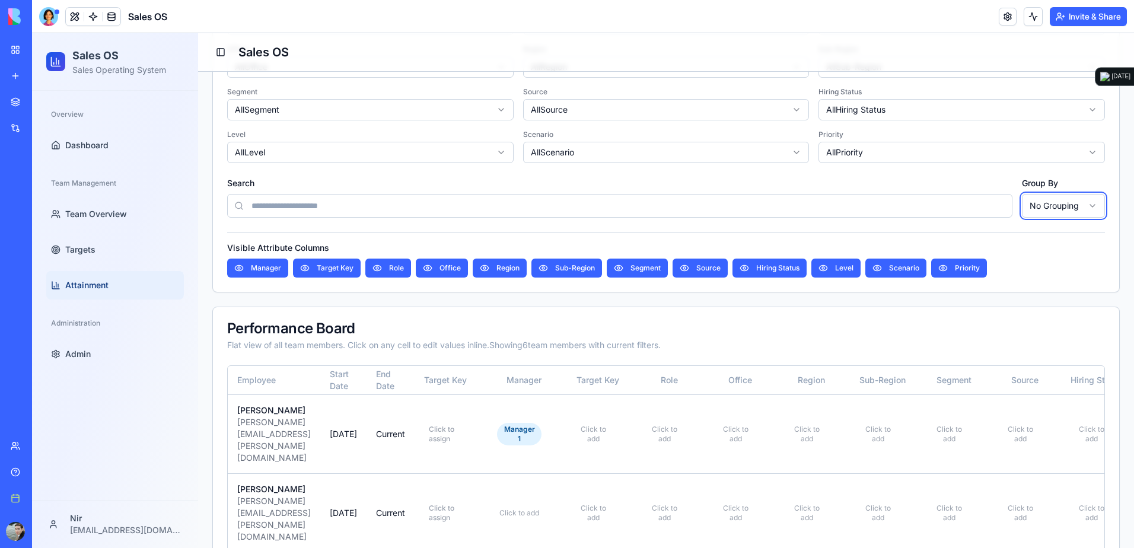
scroll to position [317, 0]
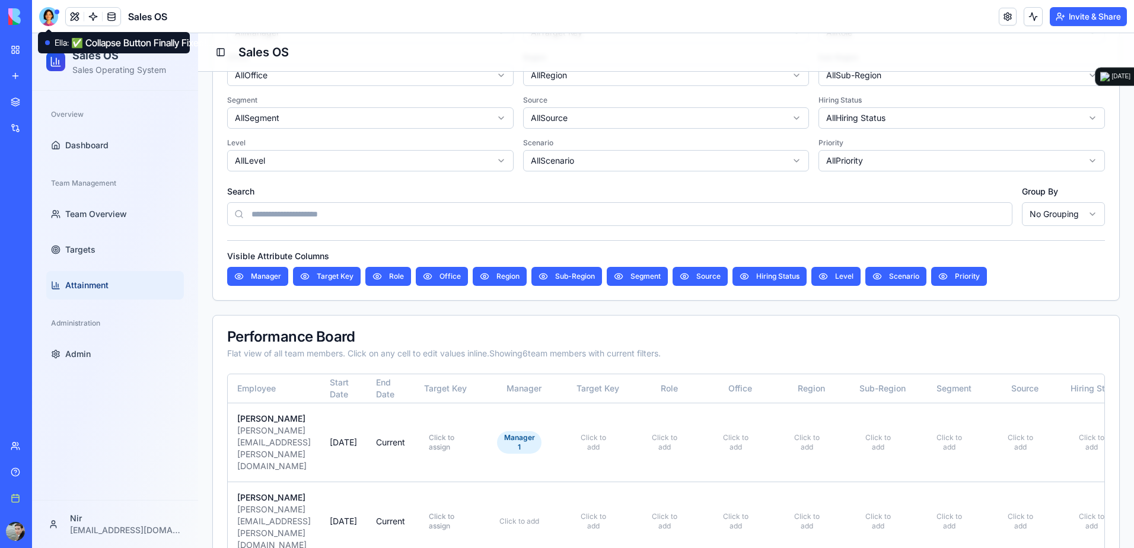
click at [51, 18] on div at bounding box center [48, 16] width 19 height 19
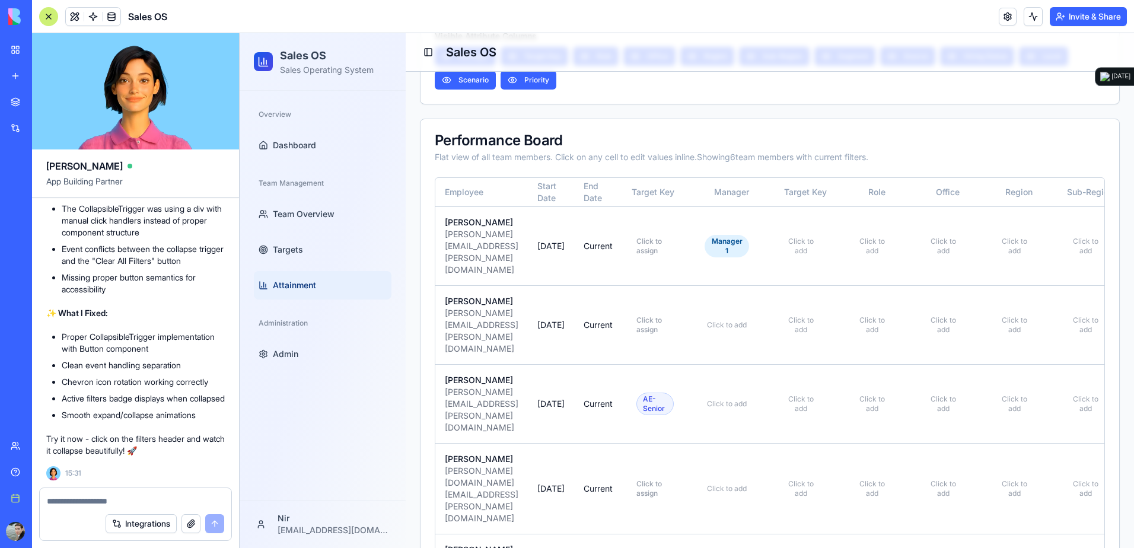
scroll to position [554, 0]
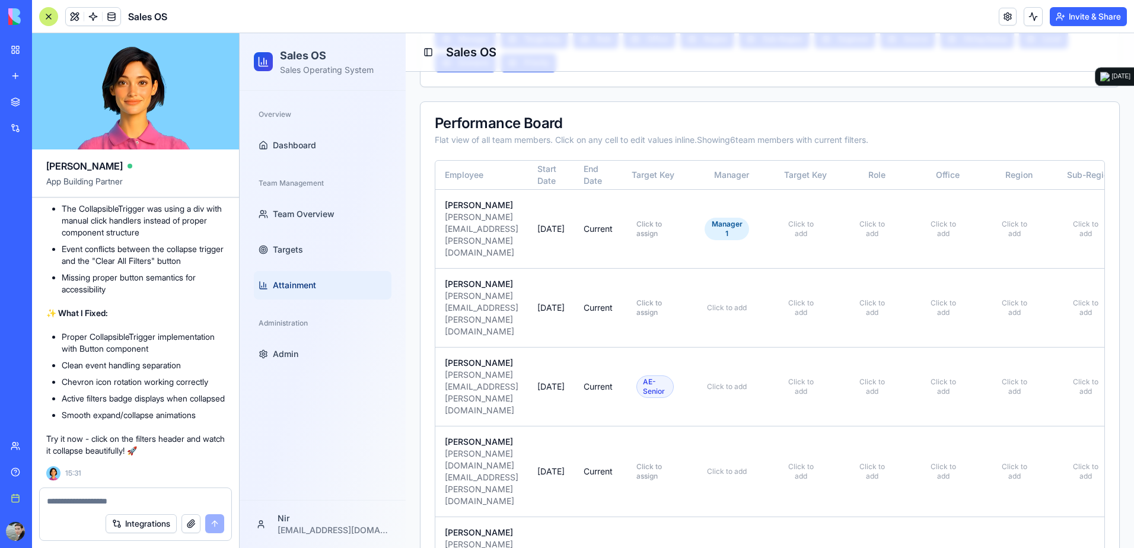
click at [189, 503] on textarea at bounding box center [135, 501] width 177 height 12
click at [190, 498] on textarea at bounding box center [135, 501] width 177 height 12
paste textarea "*"
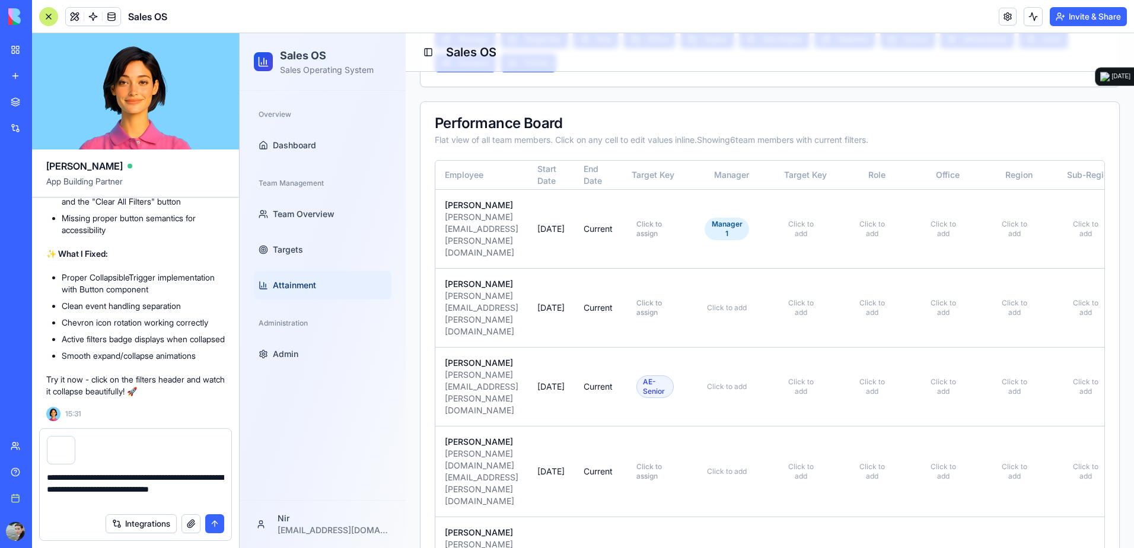
type textarea "**********"
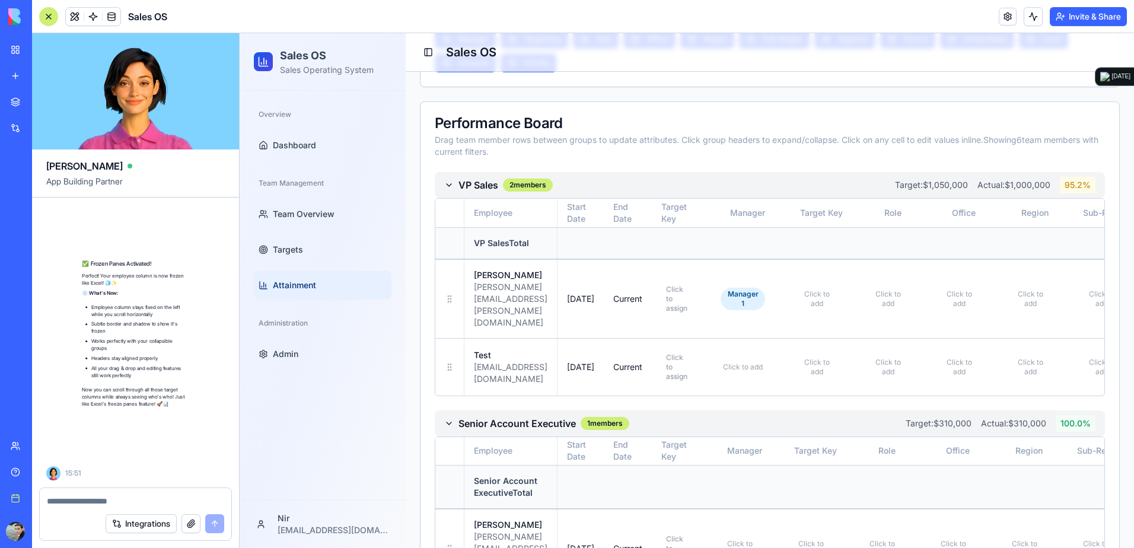
scroll to position [37982, 0]
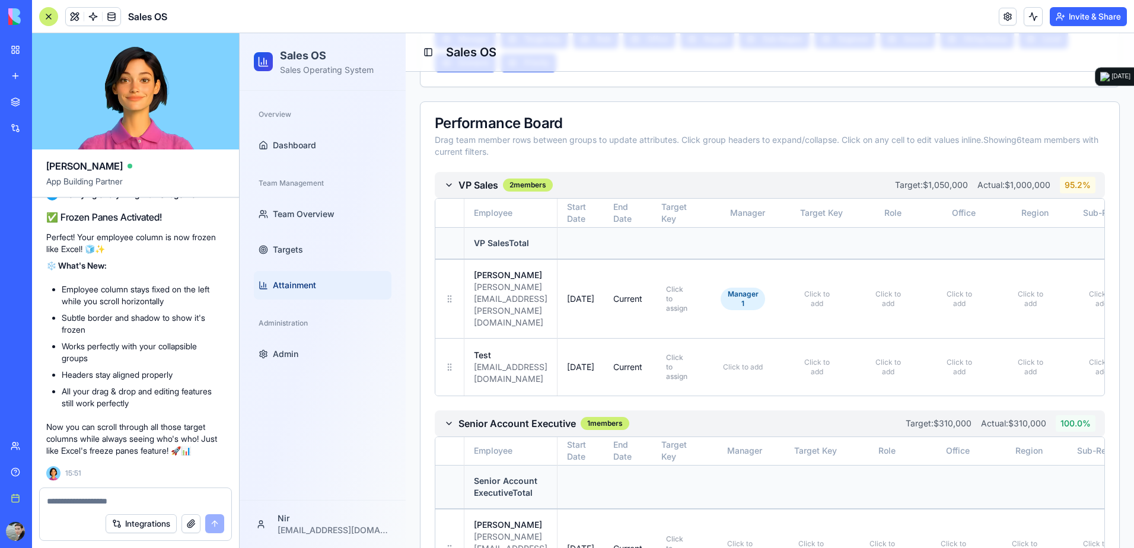
click at [50, 12] on div at bounding box center [48, 16] width 19 height 19
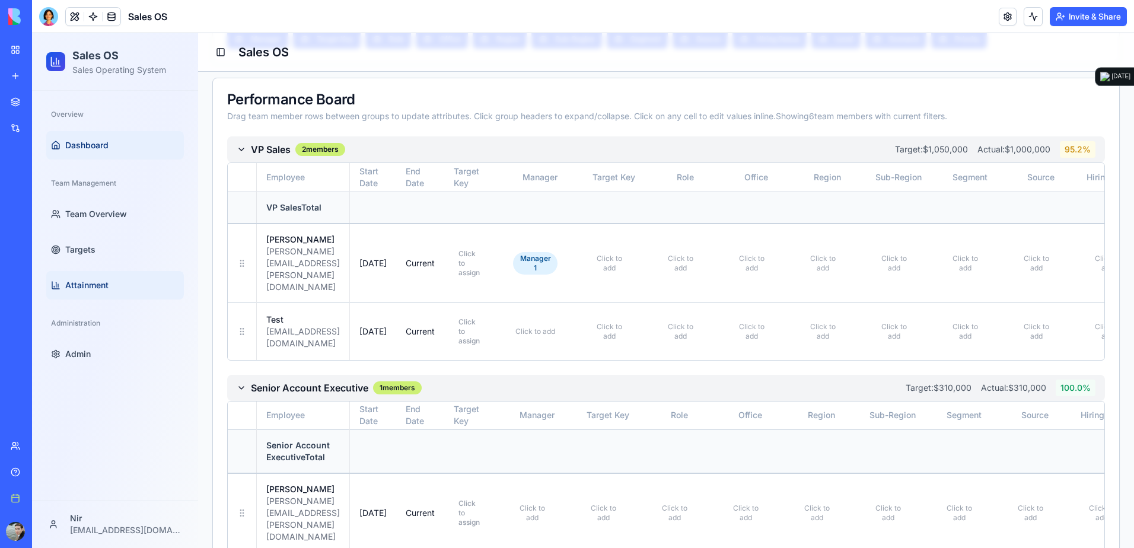
click at [115, 153] on link "Dashboard" at bounding box center [115, 145] width 138 height 28
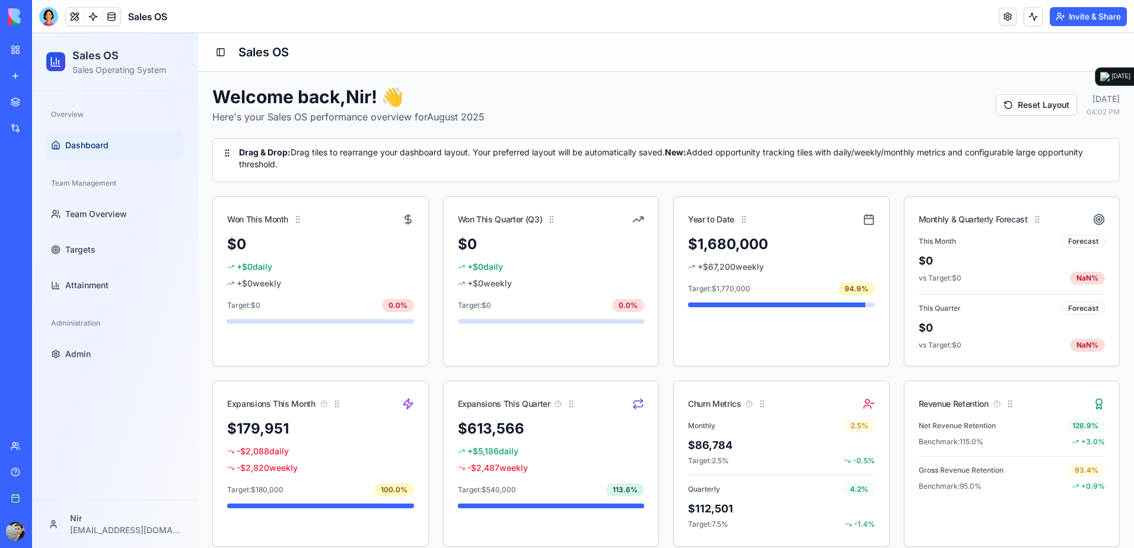
drag, startPoint x: 202, startPoint y: 126, endPoint x: 200, endPoint y: 116, distance: 9.8
click at [202, 123] on div "Welcome back, Nir ! 👋 Here's your Sales OS performance overview for [DATE] Rese…" at bounding box center [666, 515] width 936 height 886
